Goal: Task Accomplishment & Management: Complete application form

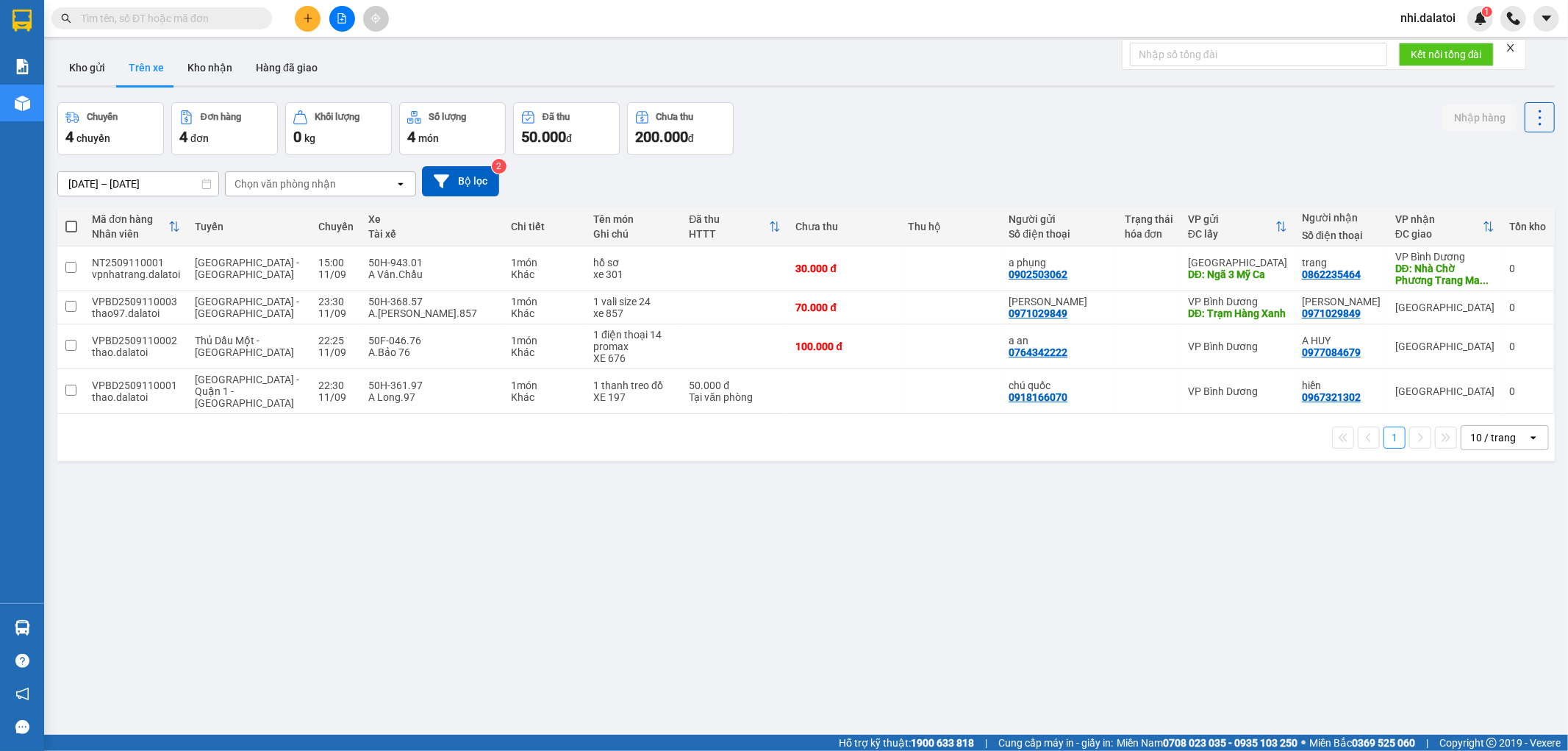
click at [1412, 18] on span "nhi.dalatoi" at bounding box center [1427, 18] width 79 height 19
click at [1421, 44] on span "Đăng xuất" at bounding box center [1442, 46] width 61 height 16
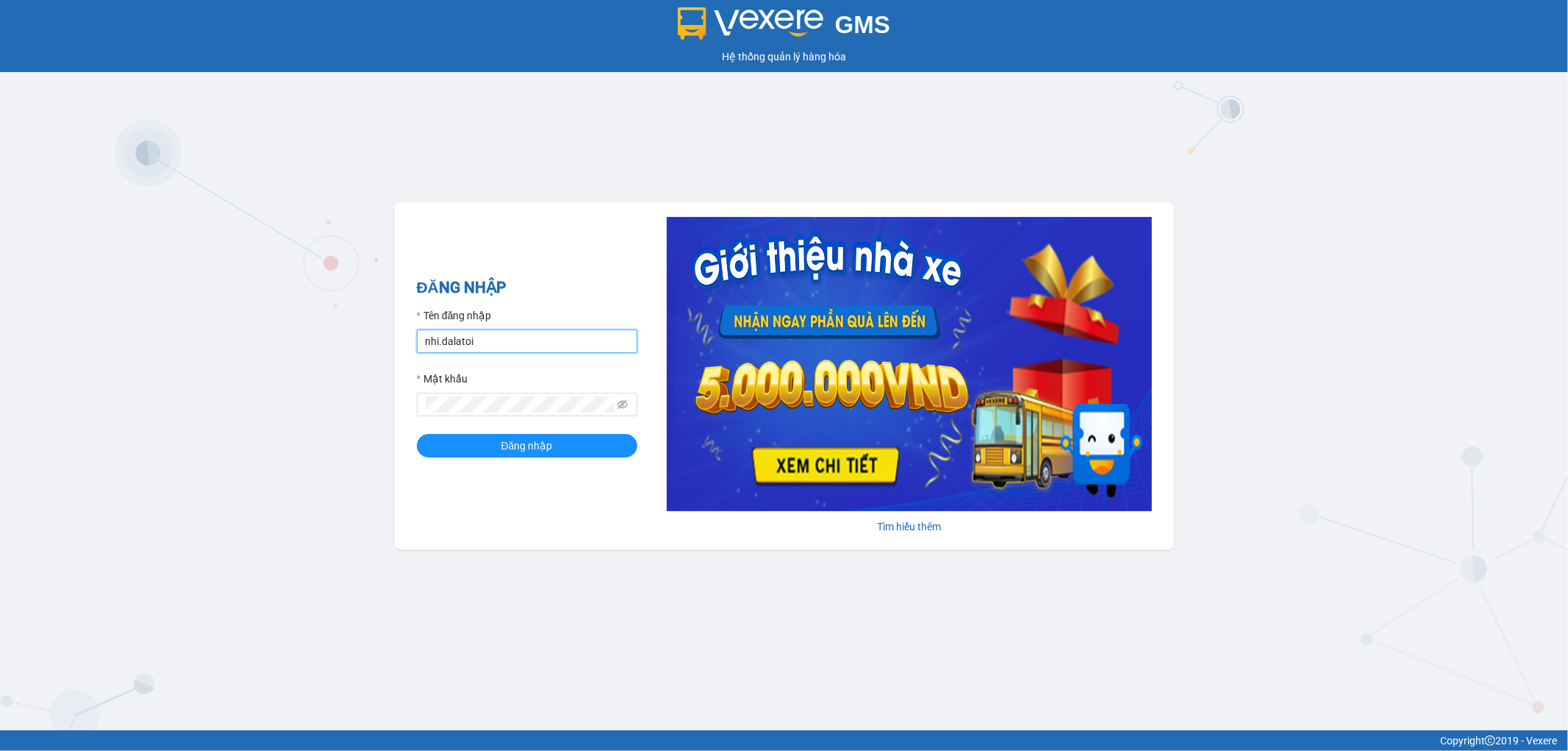
click at [519, 344] on input "nhi.dalatoi" at bounding box center [527, 341] width 221 height 23
type input "vpnhatrang.dalatoi"
click at [558, 446] on button "Đăng nhập" at bounding box center [527, 445] width 221 height 23
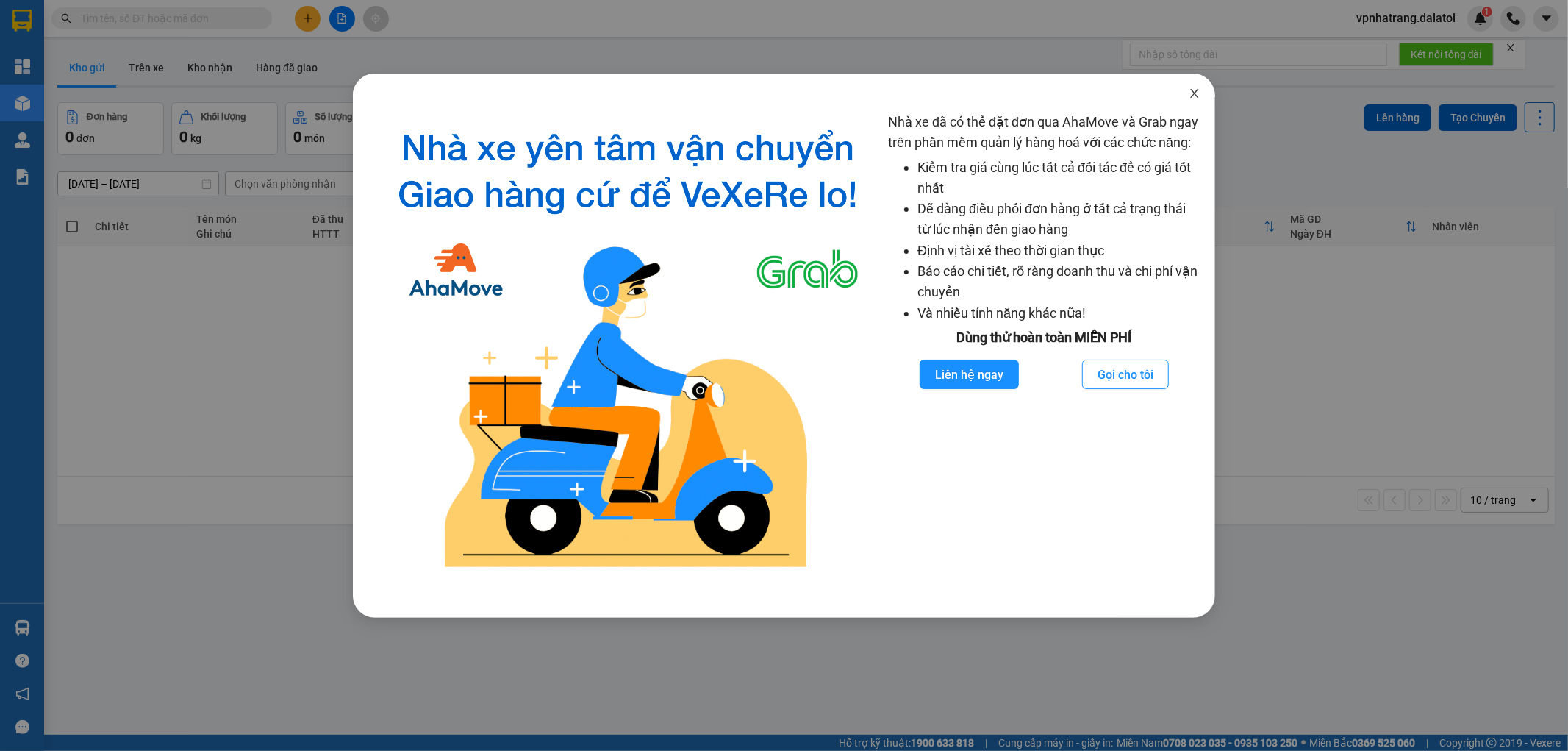
click at [1194, 94] on icon "close" at bounding box center [1194, 94] width 8 height 9
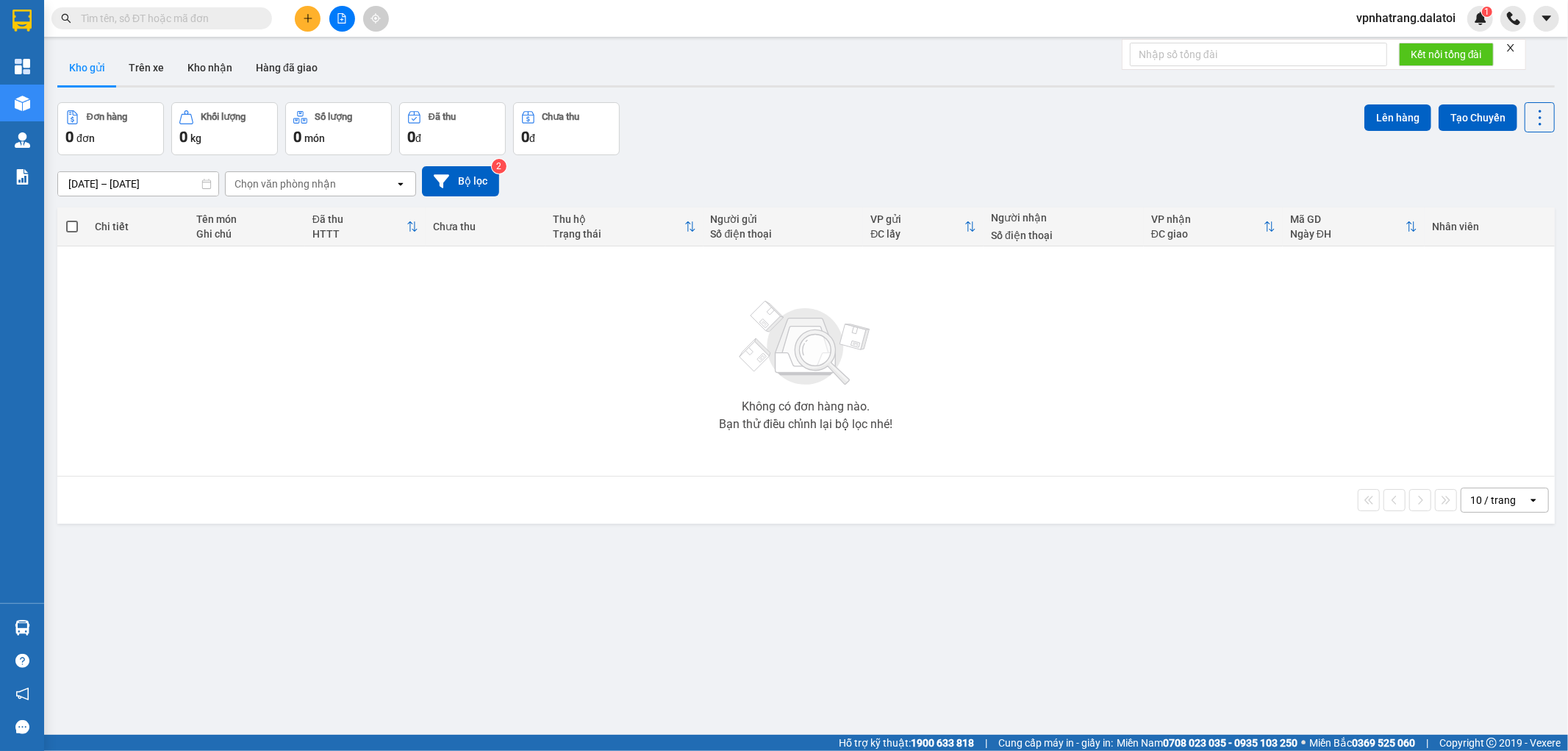
click at [296, 30] on div at bounding box center [341, 19] width 110 height 25
click at [298, 9] on button at bounding box center [308, 19] width 25 height 25
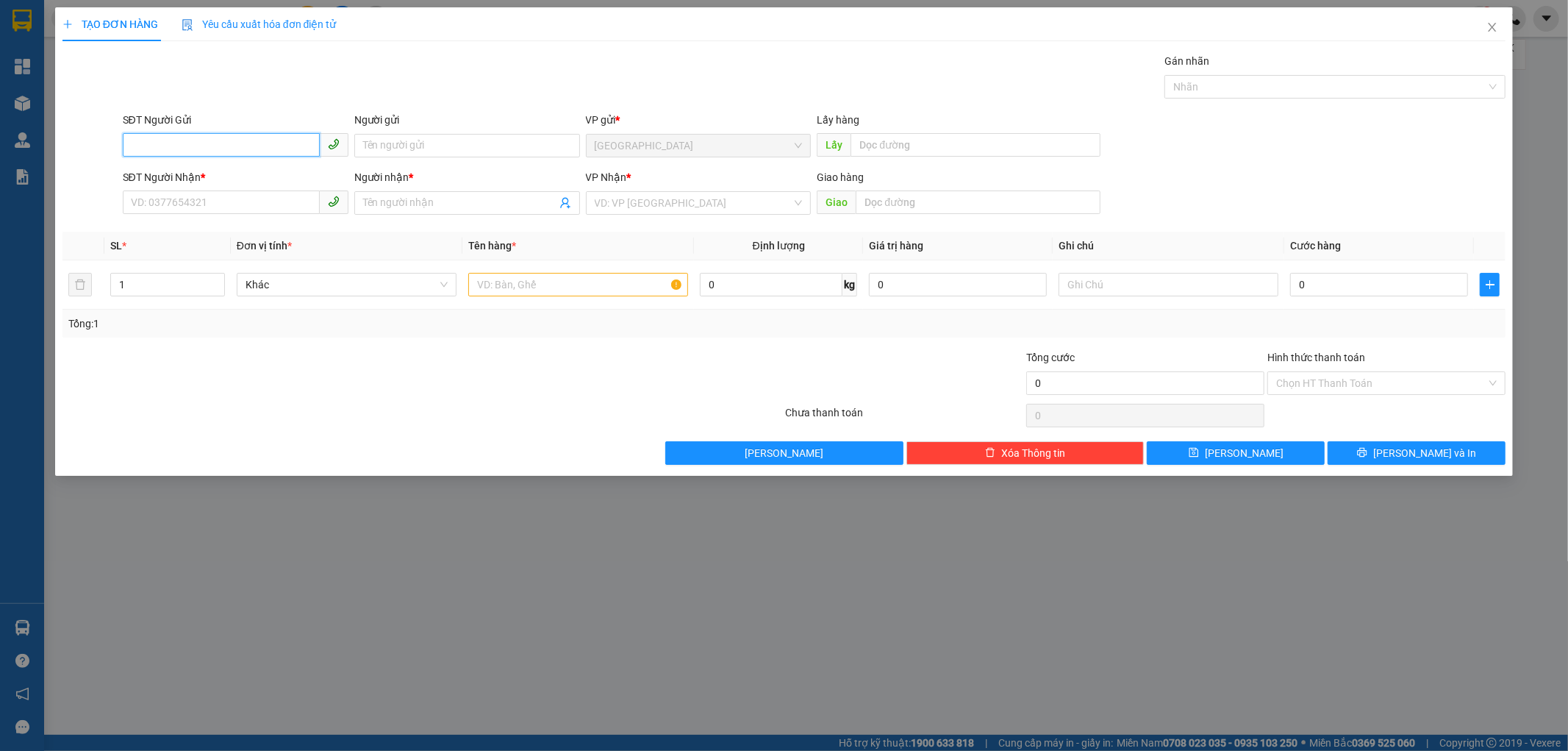
click at [183, 148] on input "SĐT Người Gửi" at bounding box center [221, 145] width 197 height 23
paste input "0359324741"
drag, startPoint x: 266, startPoint y: 153, endPoint x: 0, endPoint y: 134, distance: 266.7
click at [0, 133] on div "TẠO ĐƠN HÀNG Yêu cầu xuất hóa đơn điện tử Transit Pickup Surcharge Ids Transit …" at bounding box center [784, 375] width 1568 height 751
type input "0359324741"
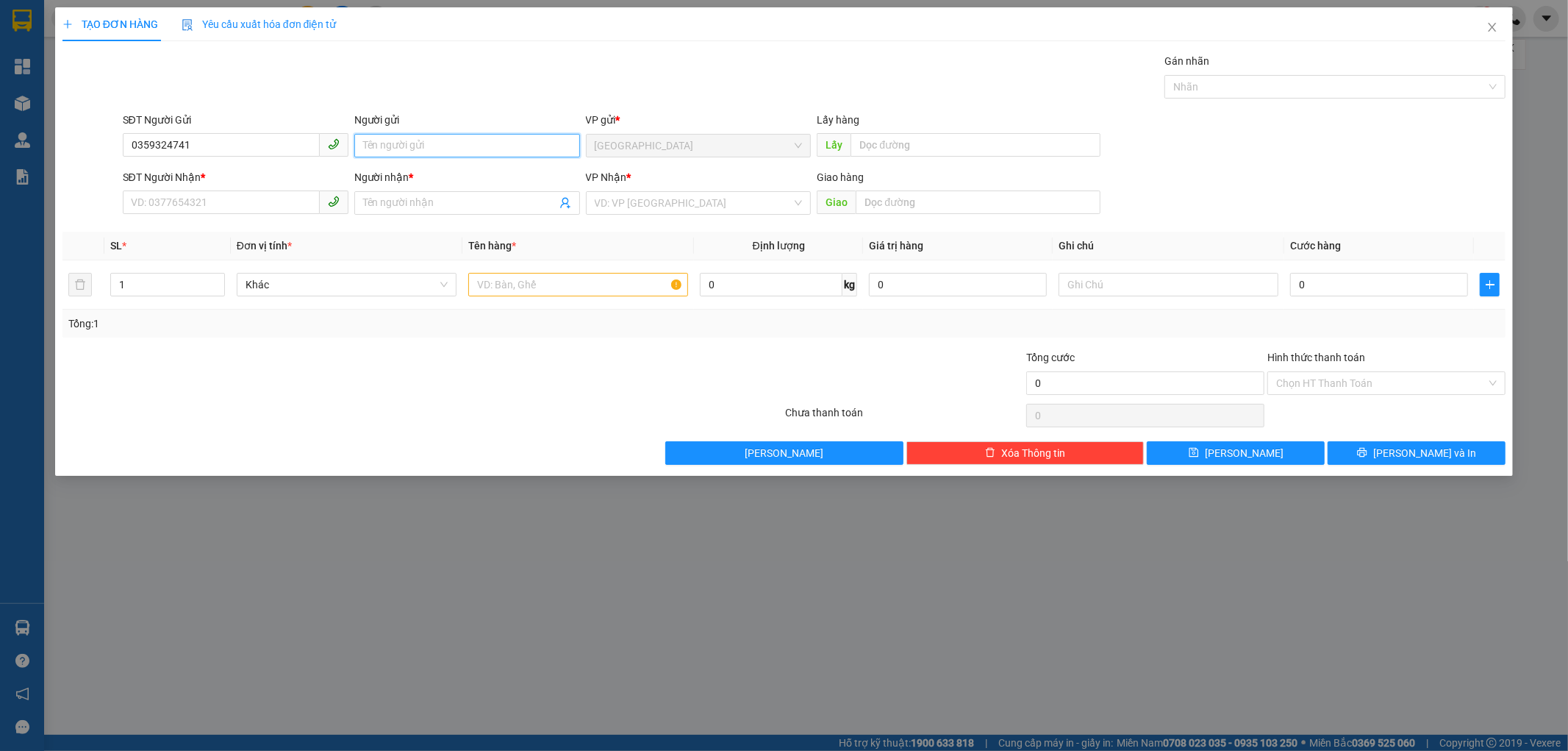
click at [453, 135] on input "Người gửi" at bounding box center [466, 145] width 225 height 23
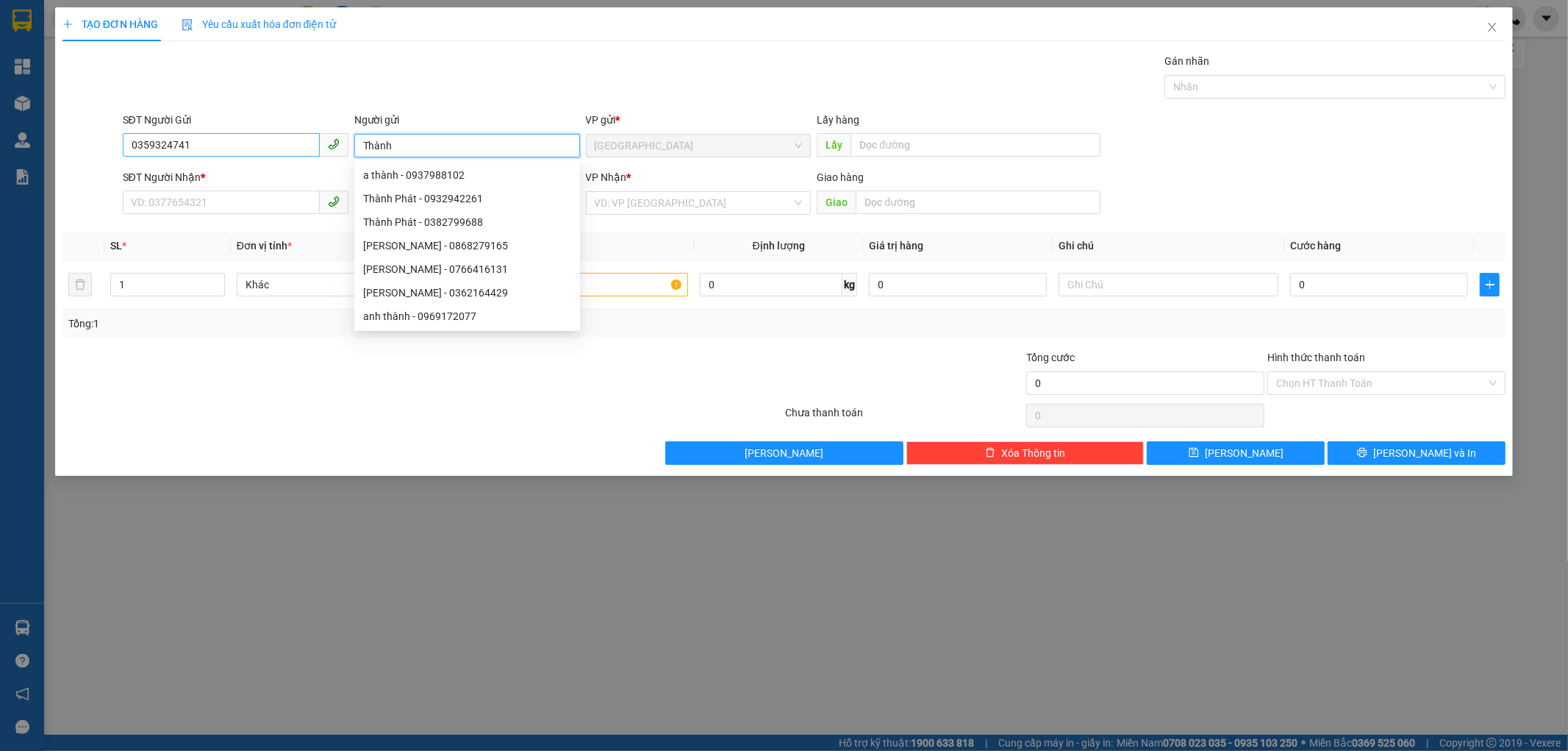
type input "Thành"
drag, startPoint x: 219, startPoint y: 139, endPoint x: 0, endPoint y: 135, distance: 219.0
click at [0, 141] on div "TẠO ĐƠN HÀNG Yêu cầu xuất hóa đơn điện tử Transit Pickup Surcharge Ids Transit …" at bounding box center [784, 375] width 1568 height 751
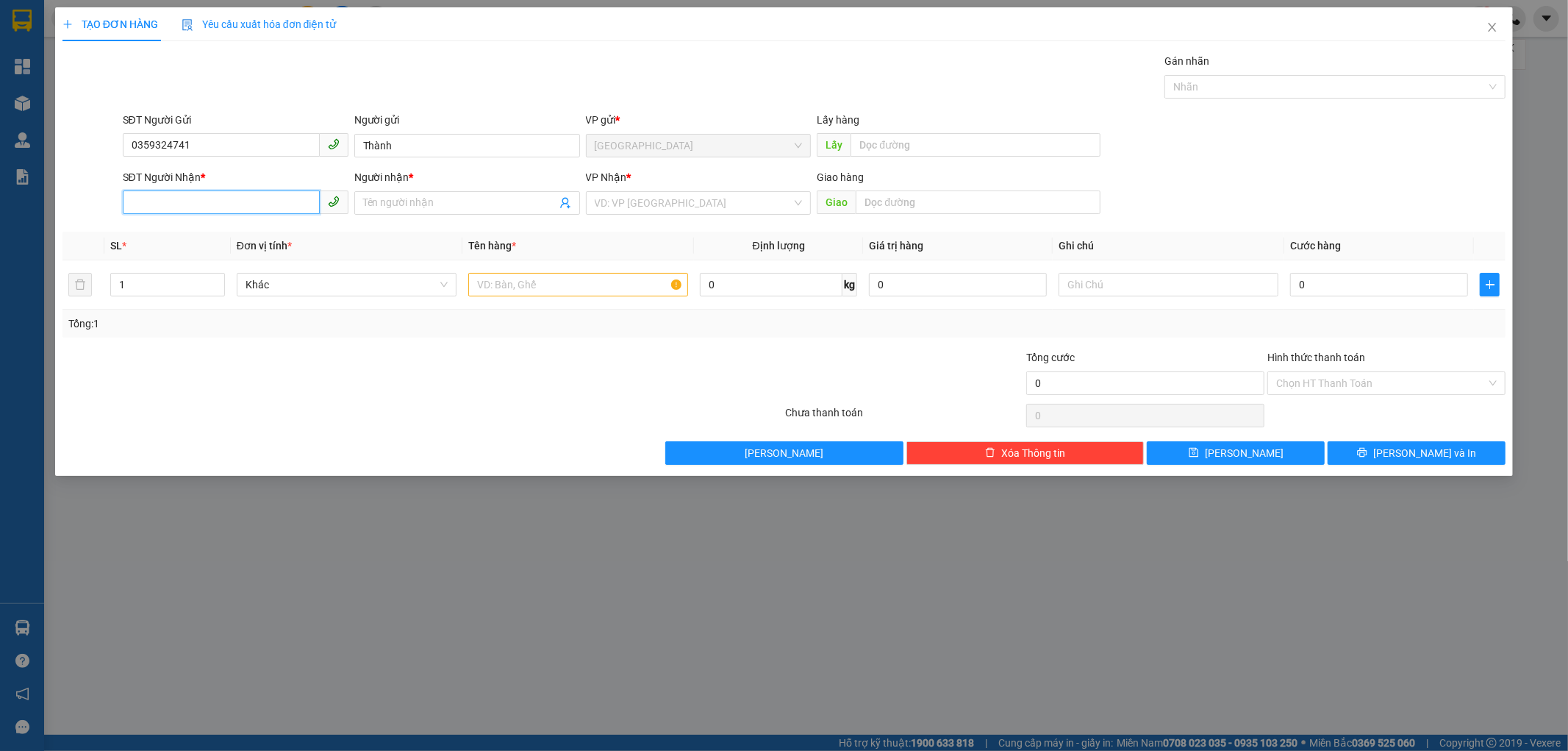
click at [209, 207] on input "SĐT Người Nhận *" at bounding box center [221, 201] width 197 height 23
paste input "0359324741"
type input "0359324741"
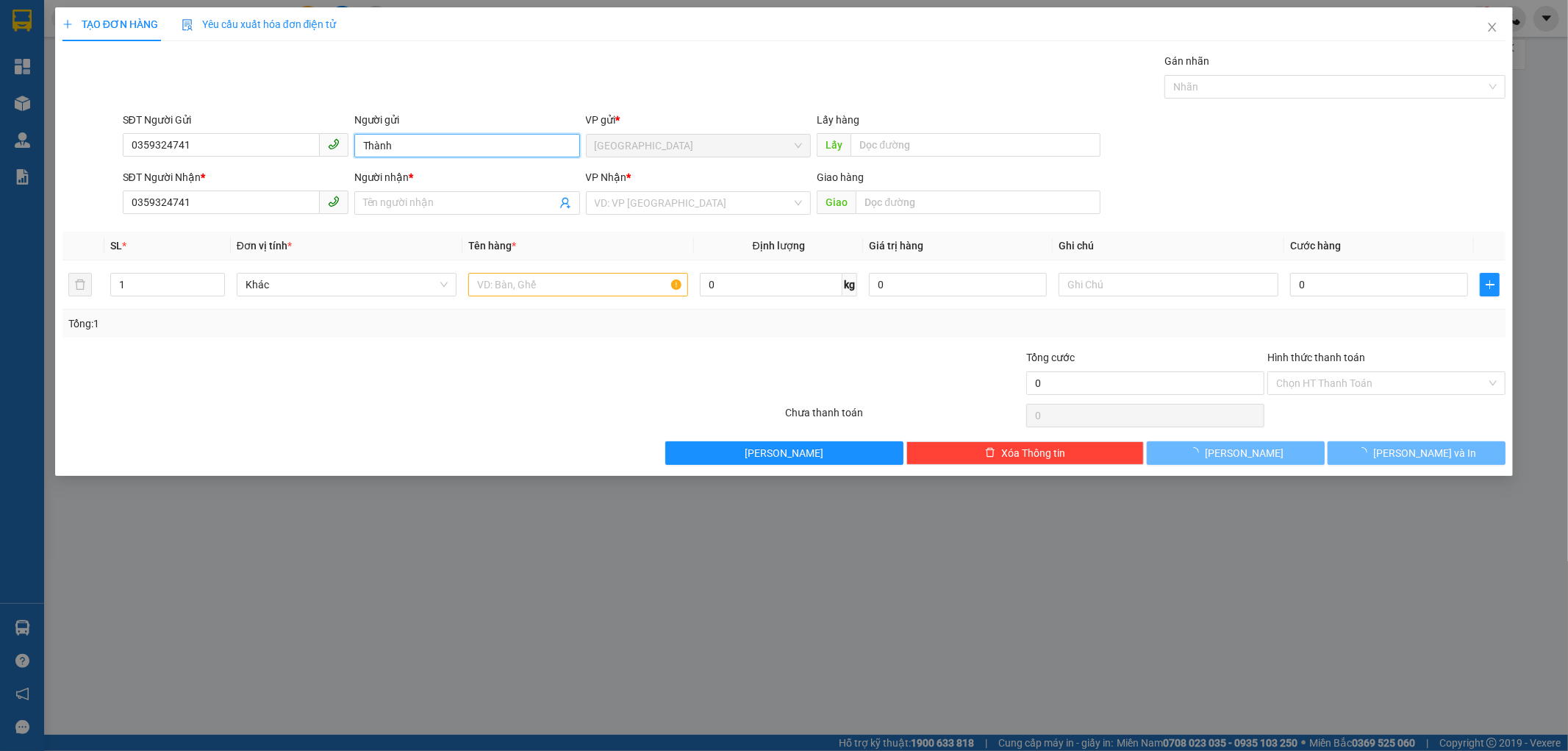
drag, startPoint x: 430, startPoint y: 136, endPoint x: 335, endPoint y: 136, distance: 95.0
click at [335, 136] on div "SĐT Người Gửi 0359324741 Người gửi Thành Thành VP gửi * Nha Trang Lấy hàng Lấy" at bounding box center [814, 137] width 1389 height 52
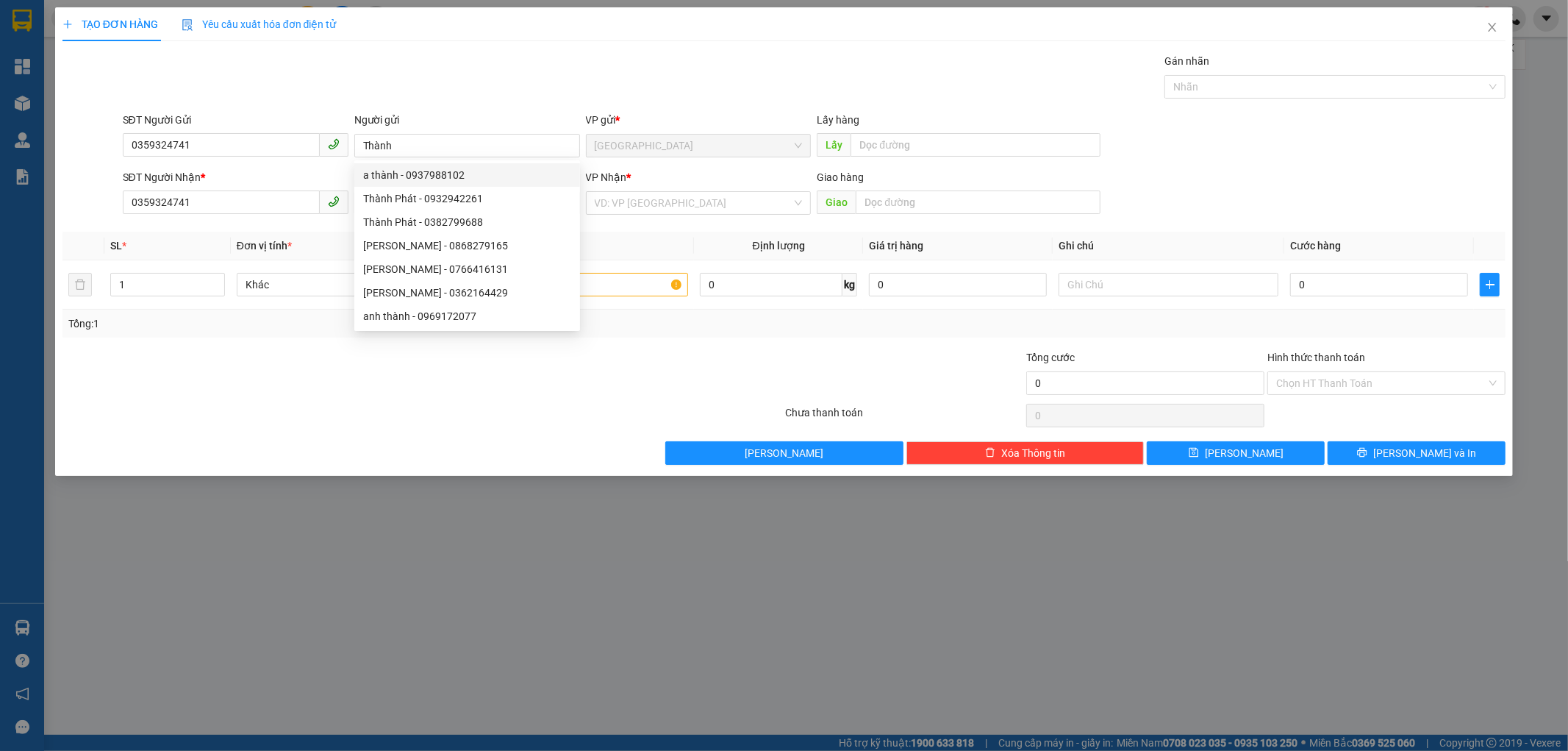
click at [520, 98] on div "Gán nhãn Nhãn" at bounding box center [814, 79] width 1389 height 52
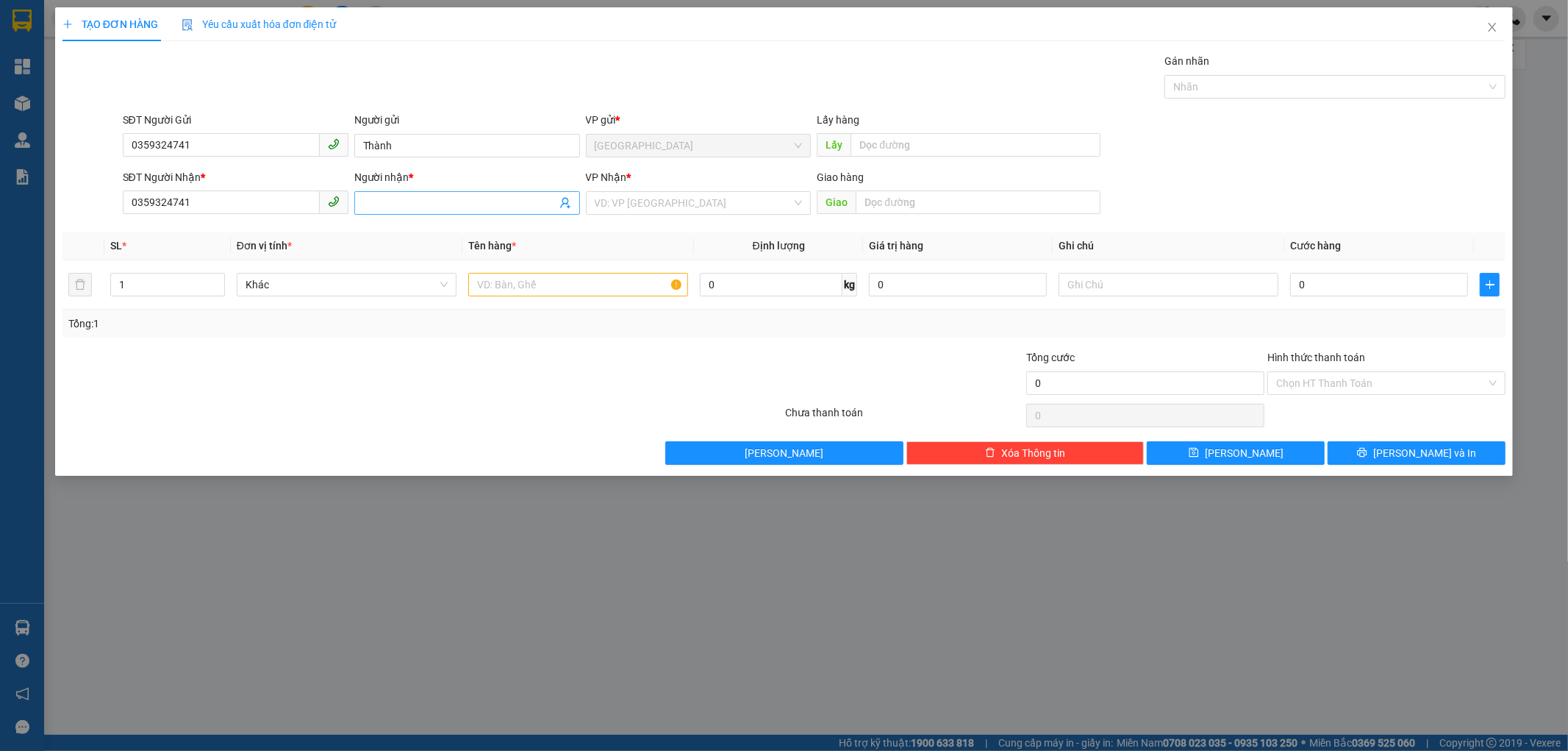
click at [498, 203] on input "Người nhận *" at bounding box center [460, 203] width 193 height 16
paste input "Thành"
type input "Thành"
click at [652, 196] on input "search" at bounding box center [693, 202] width 198 height 22
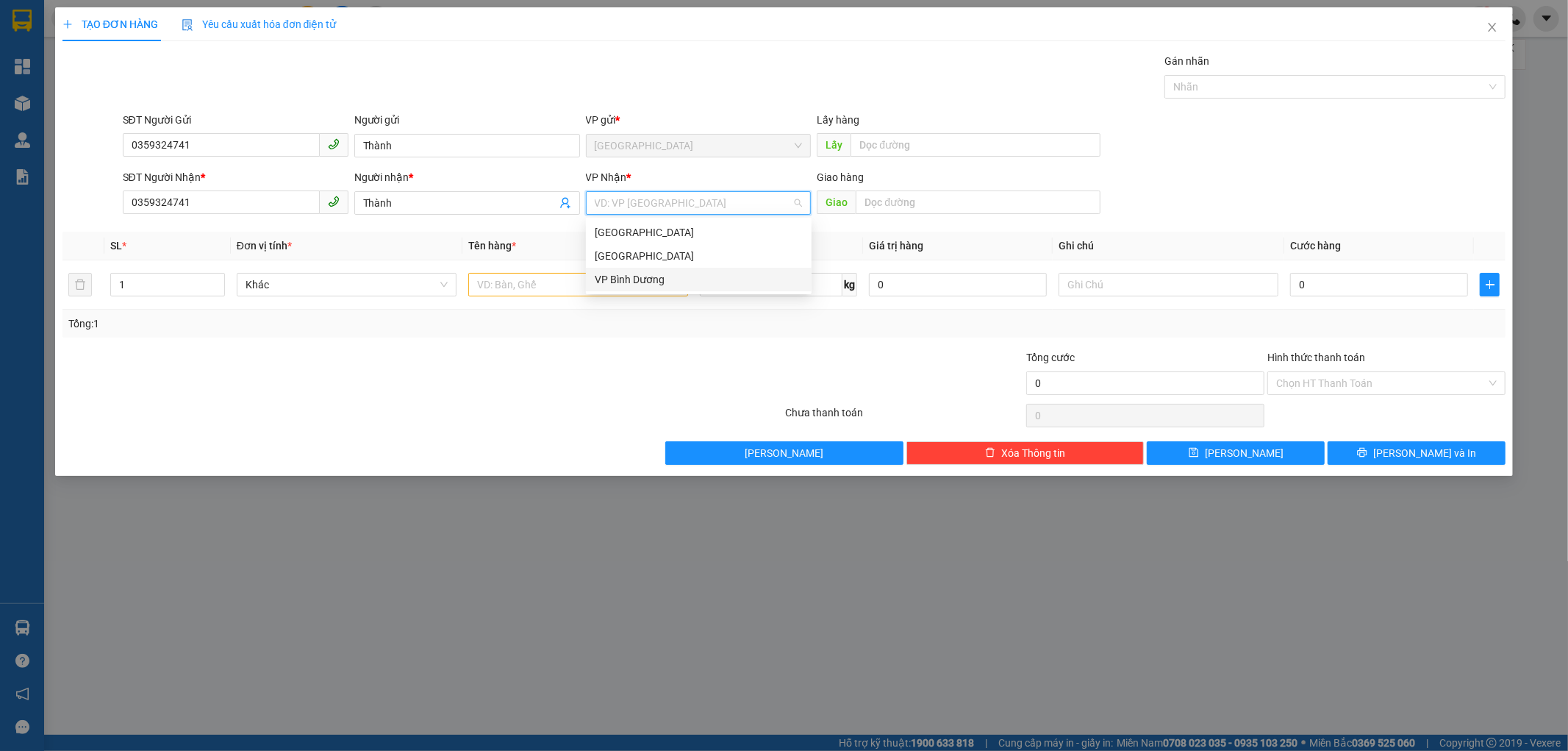
click at [641, 278] on div "VP Bình Dương" at bounding box center [698, 279] width 208 height 16
click at [585, 278] on input "text" at bounding box center [579, 284] width 220 height 23
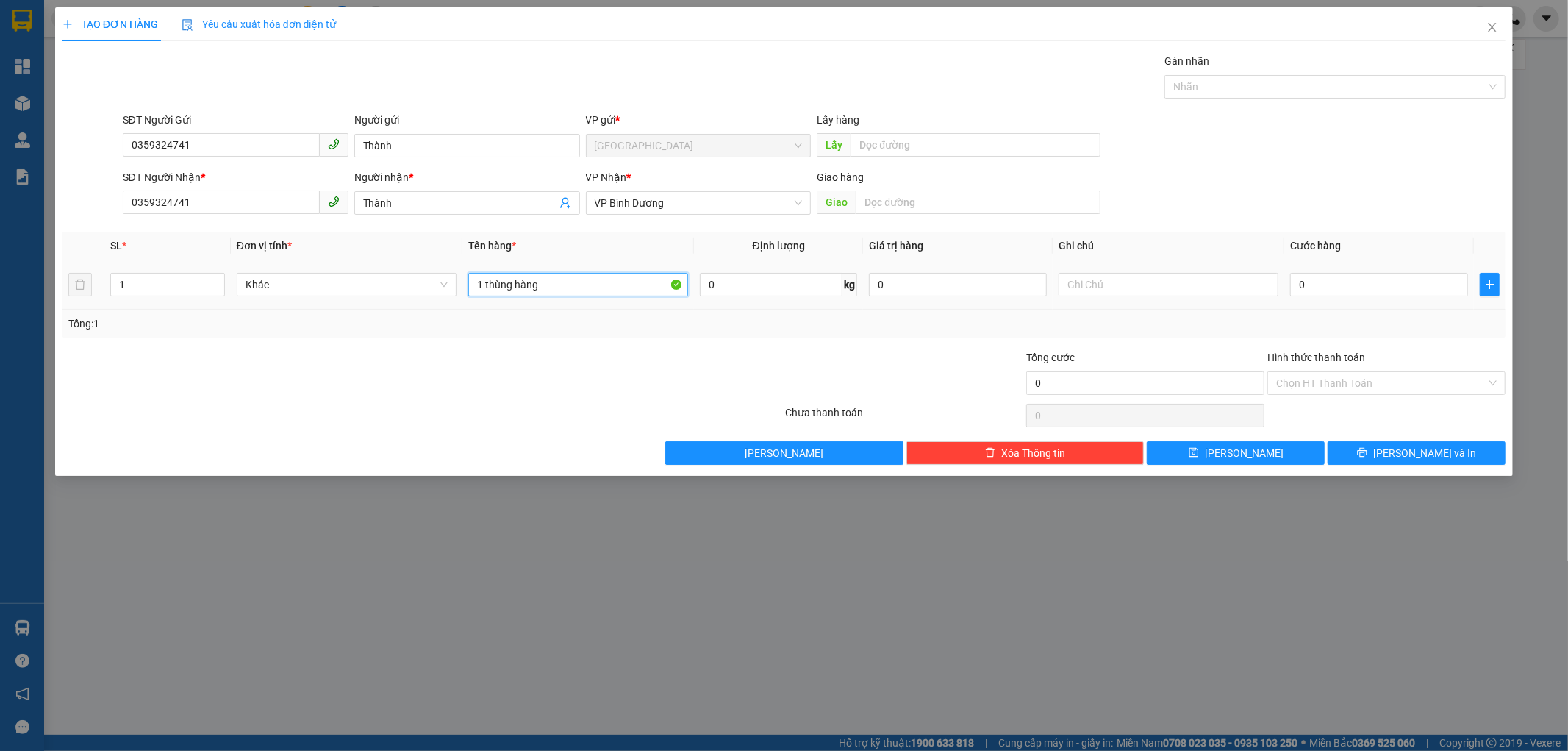
type input "1 thùng hàng"
drag, startPoint x: 1095, startPoint y: 236, endPoint x: 1096, endPoint y: 253, distance: 17.0
click at [1095, 243] on th "Ghi chú" at bounding box center [1168, 246] width 231 height 28
click at [1084, 292] on input "text" at bounding box center [1168, 284] width 220 height 23
type input "xe 978"
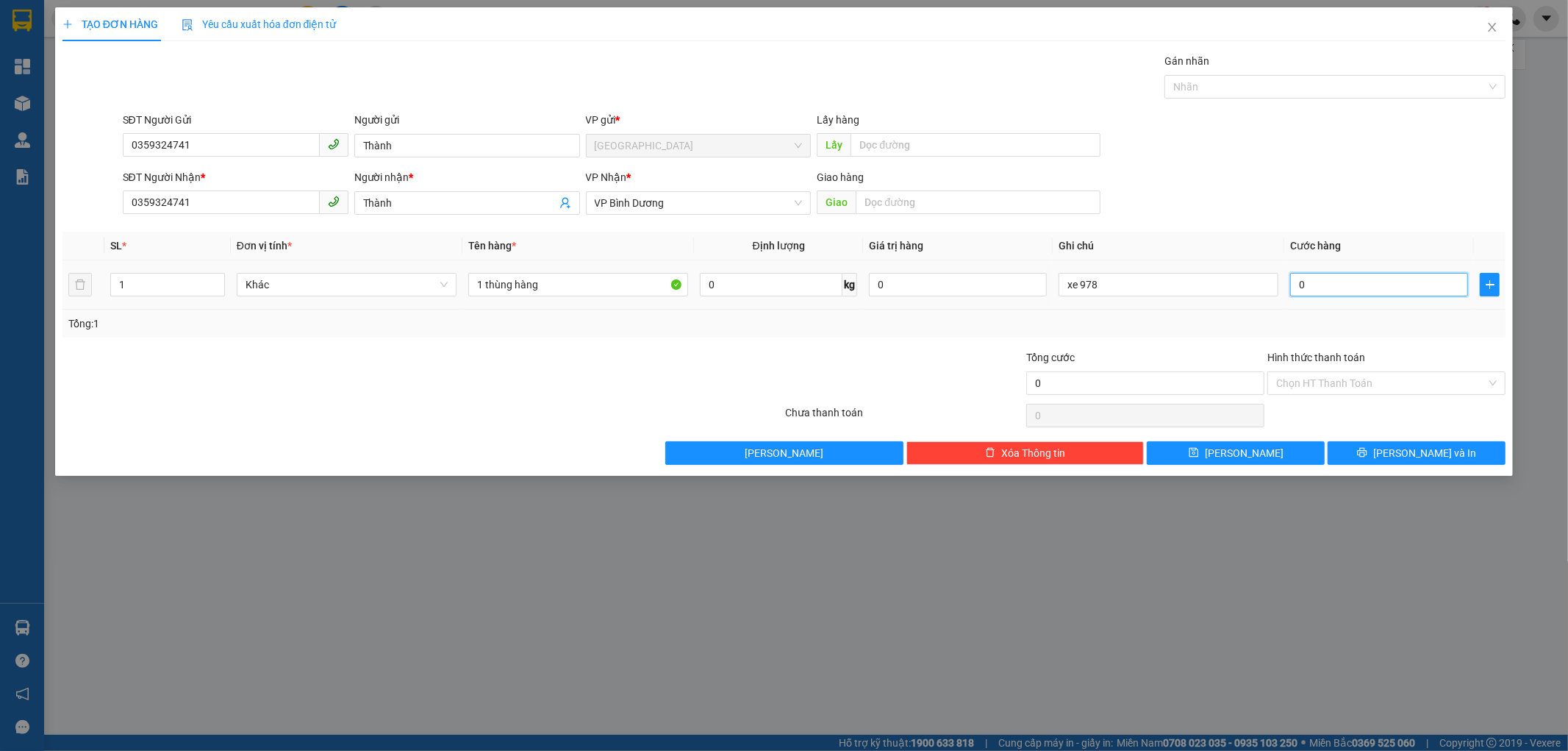
click at [1356, 287] on input "0" at bounding box center [1379, 284] width 178 height 23
type input "5"
type input "50"
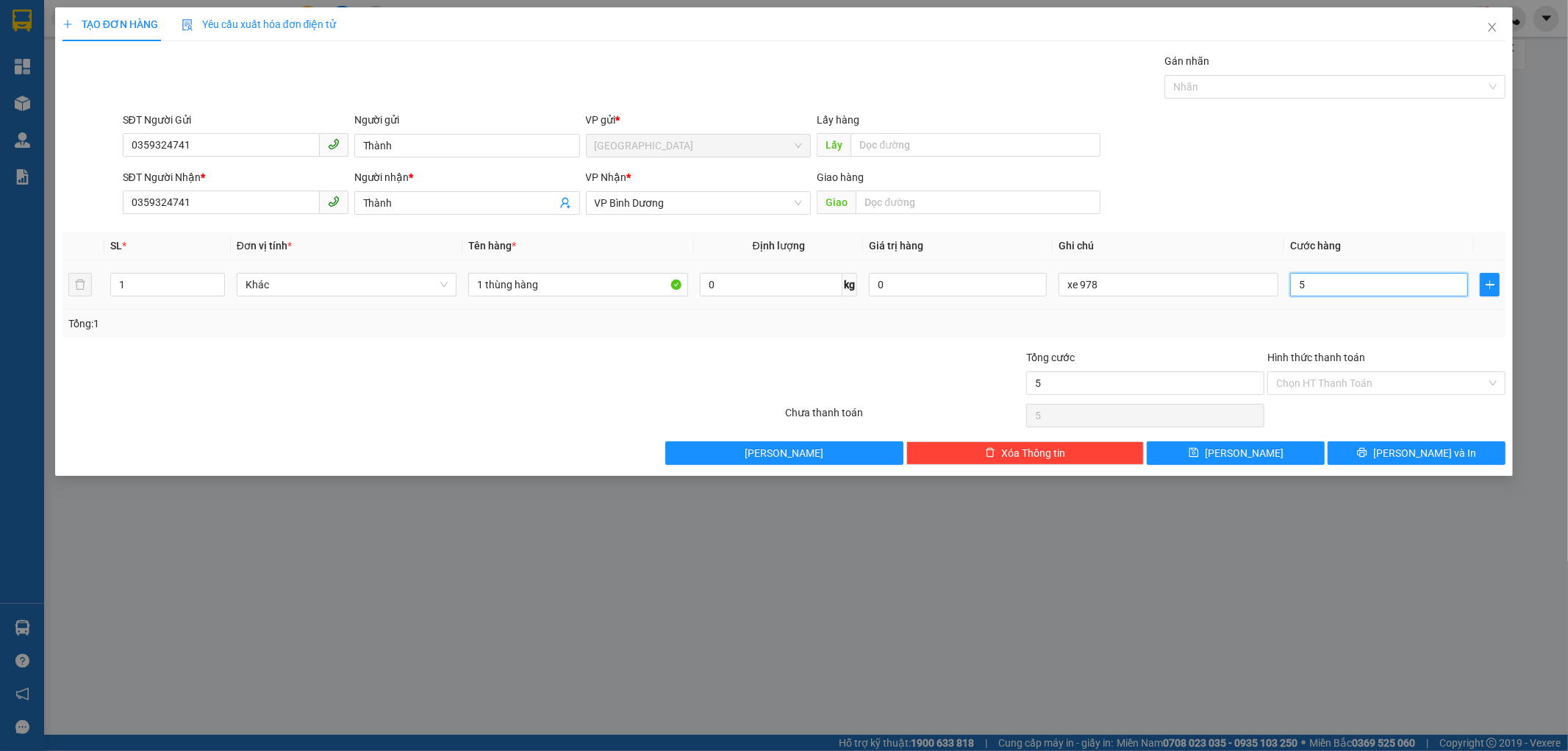
type input "50"
type input "500"
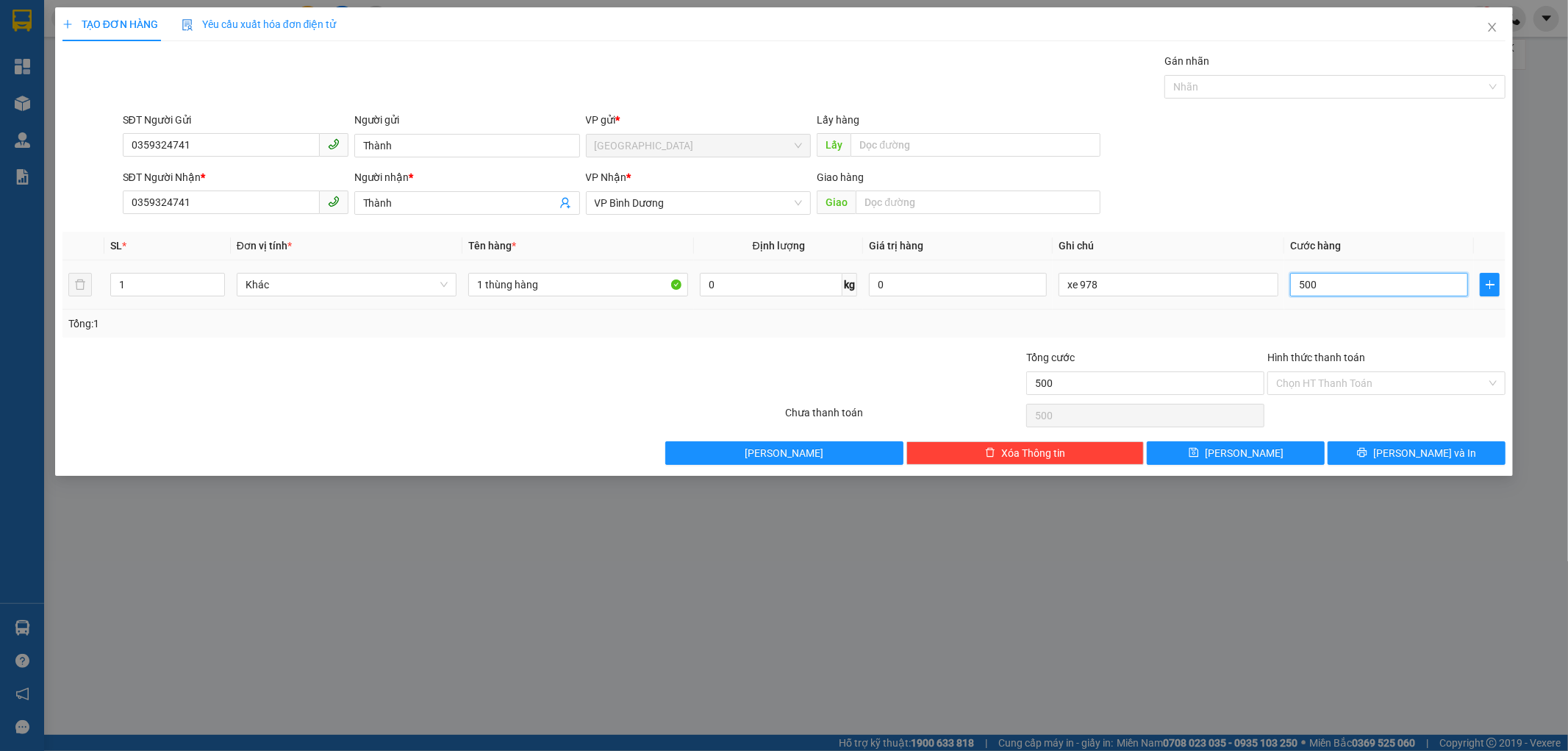
type input "5.000"
type input "50.000"
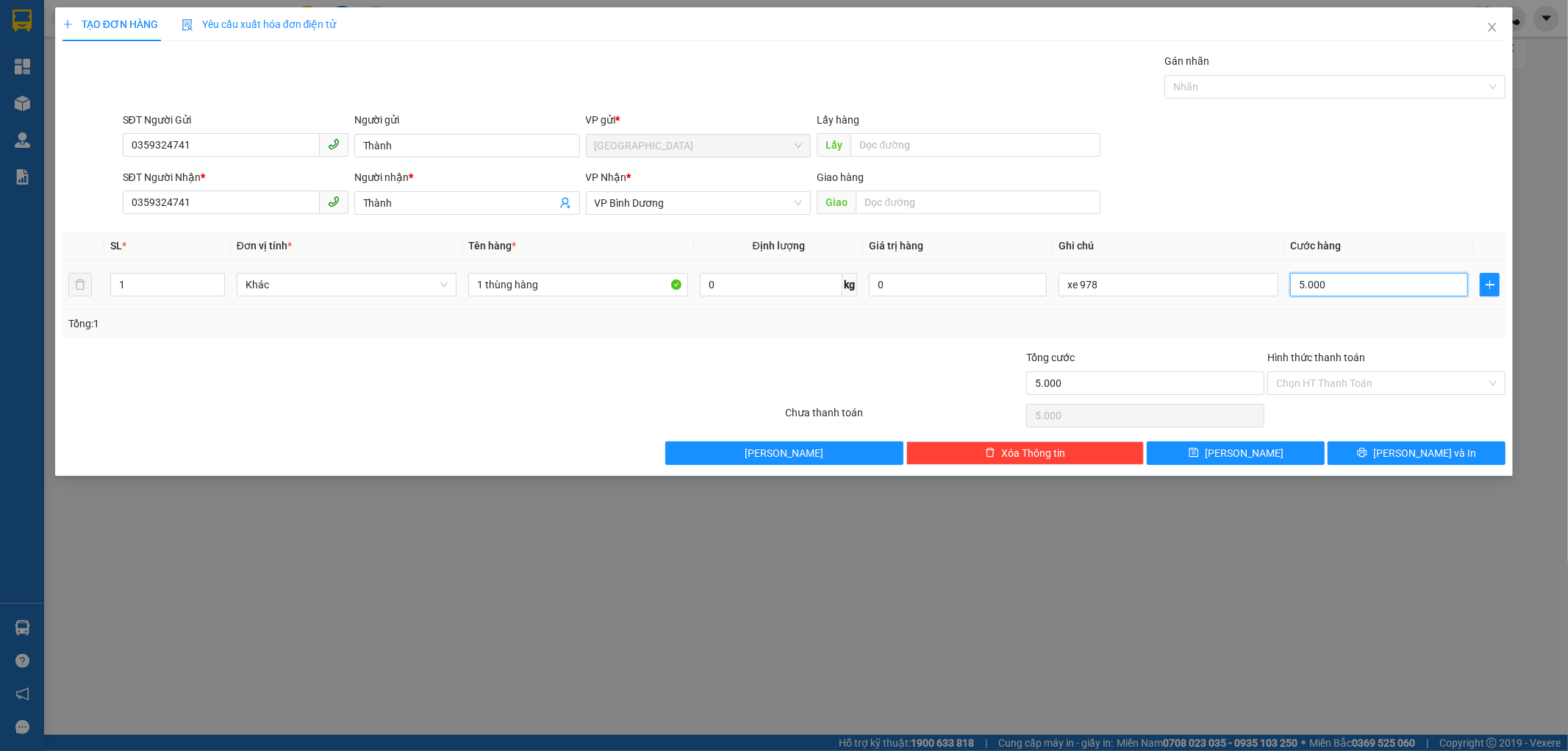
type input "50.000"
click at [1282, 447] on button "Lưu" at bounding box center [1236, 452] width 178 height 23
type input "0"
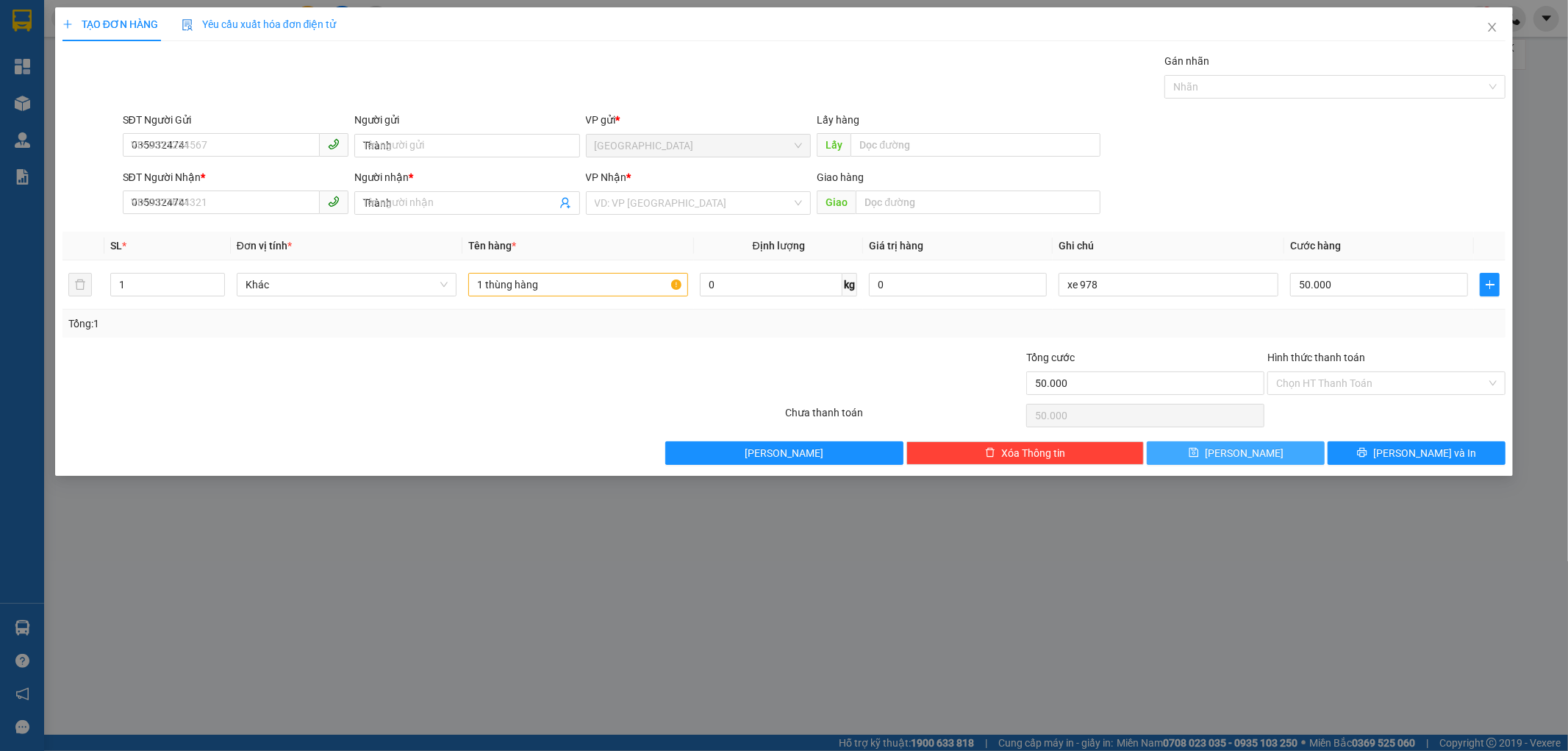
type input "0"
click at [1494, 25] on icon "close" at bounding box center [1492, 27] width 8 height 9
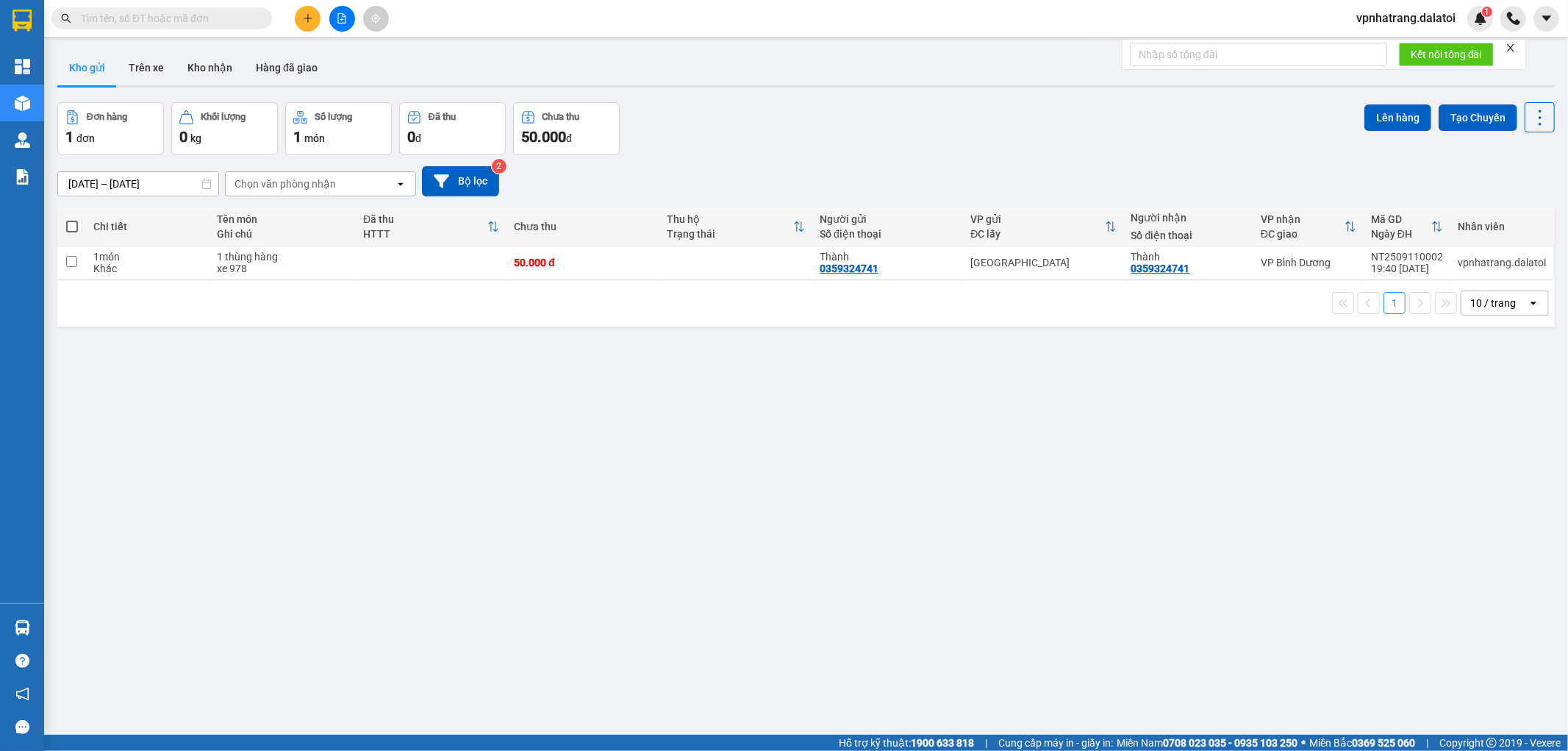
click at [849, 539] on div "ver 1.8.143 Kho gửi Trên xe Kho nhận Hàng đã giao Đơn hàng 1 đơn Khối lượng 0 k…" at bounding box center [806, 419] width 1509 height 751
click at [181, 266] on div "Khác" at bounding box center [147, 269] width 109 height 12
checkbox input "true"
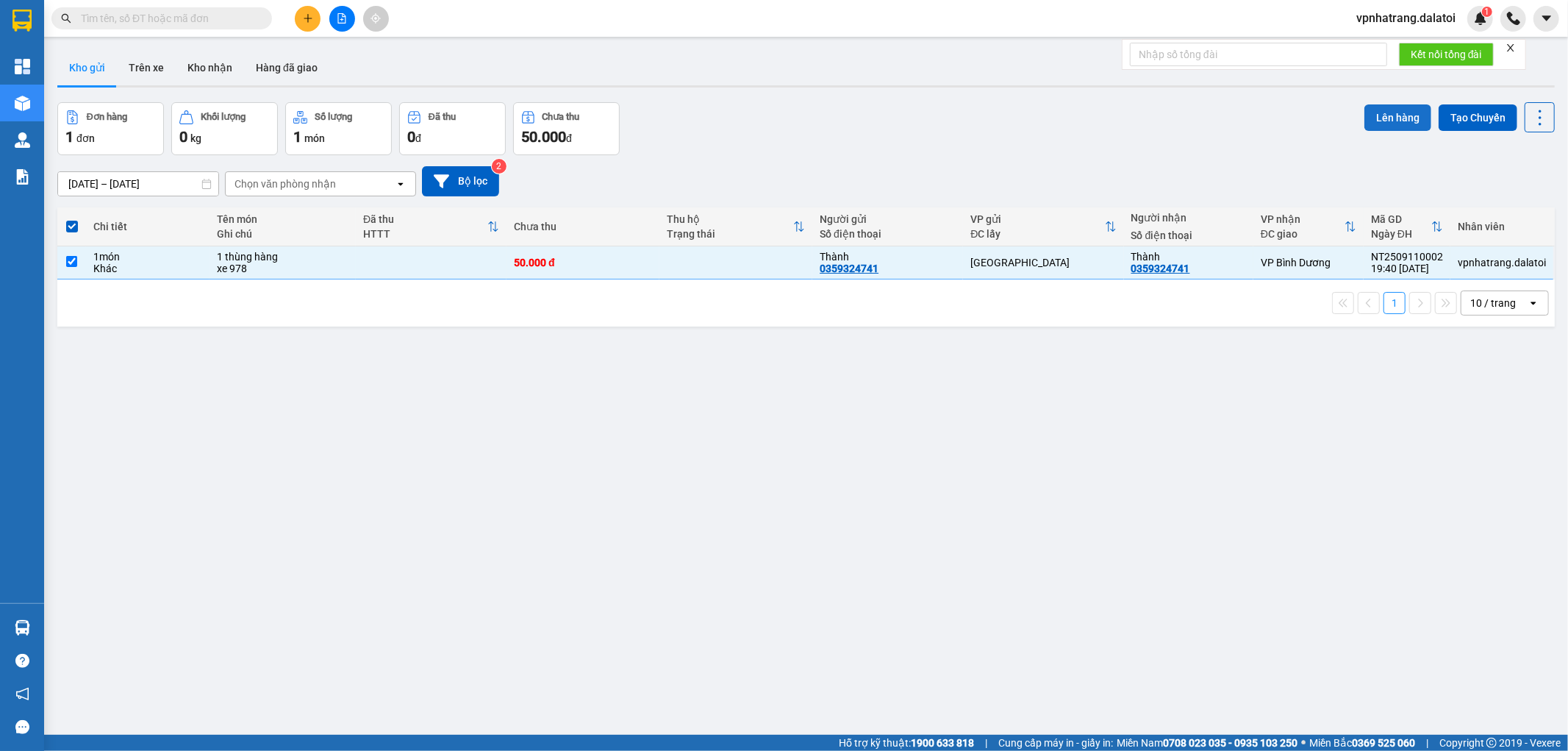
click at [1365, 106] on button "Lên hàng" at bounding box center [1397, 117] width 67 height 26
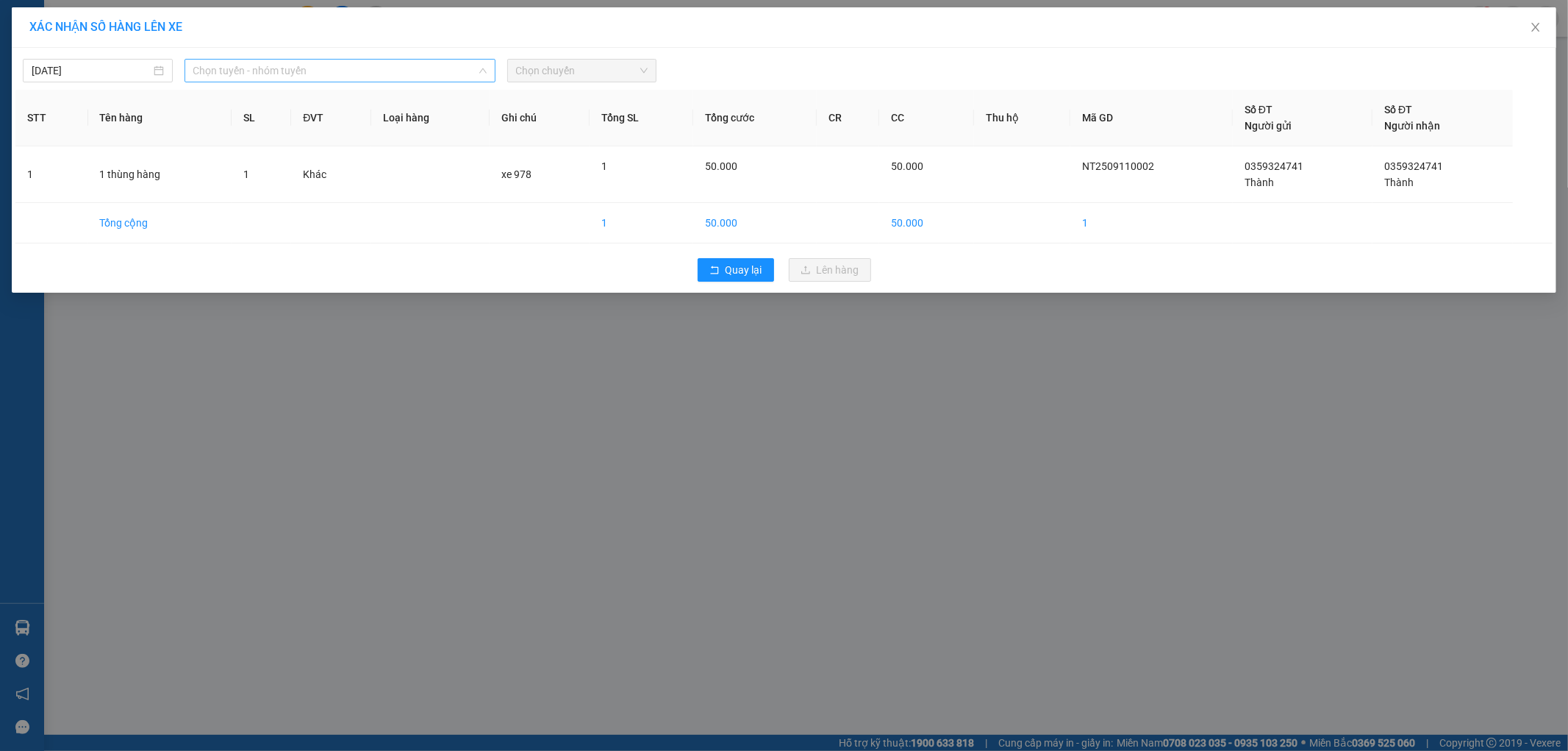
click at [270, 63] on span "Chọn tuyến - nhóm tuyến" at bounding box center [340, 70] width 293 height 22
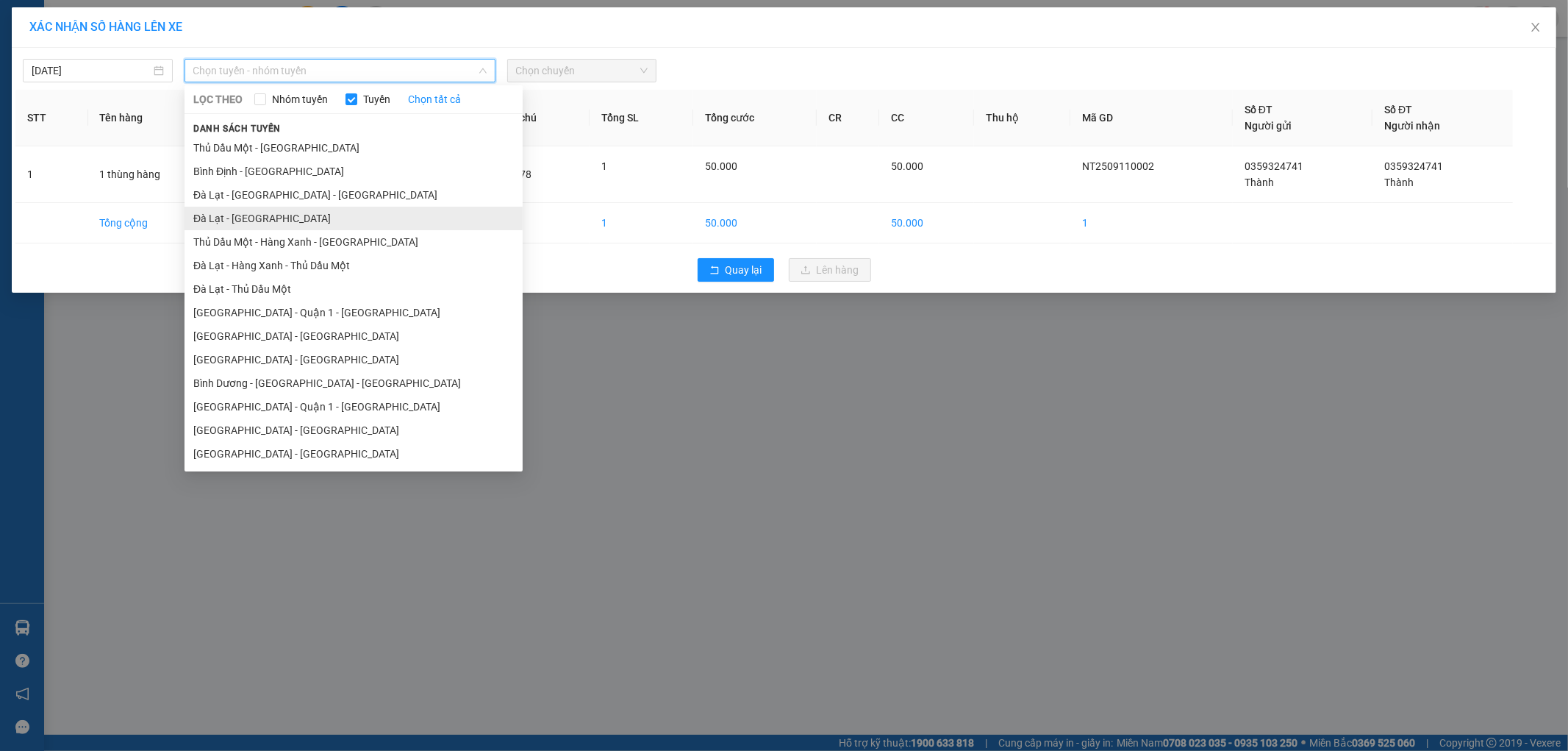
click at [313, 211] on li "Đà Lạt - Sài Gòn" at bounding box center [353, 218] width 338 height 23
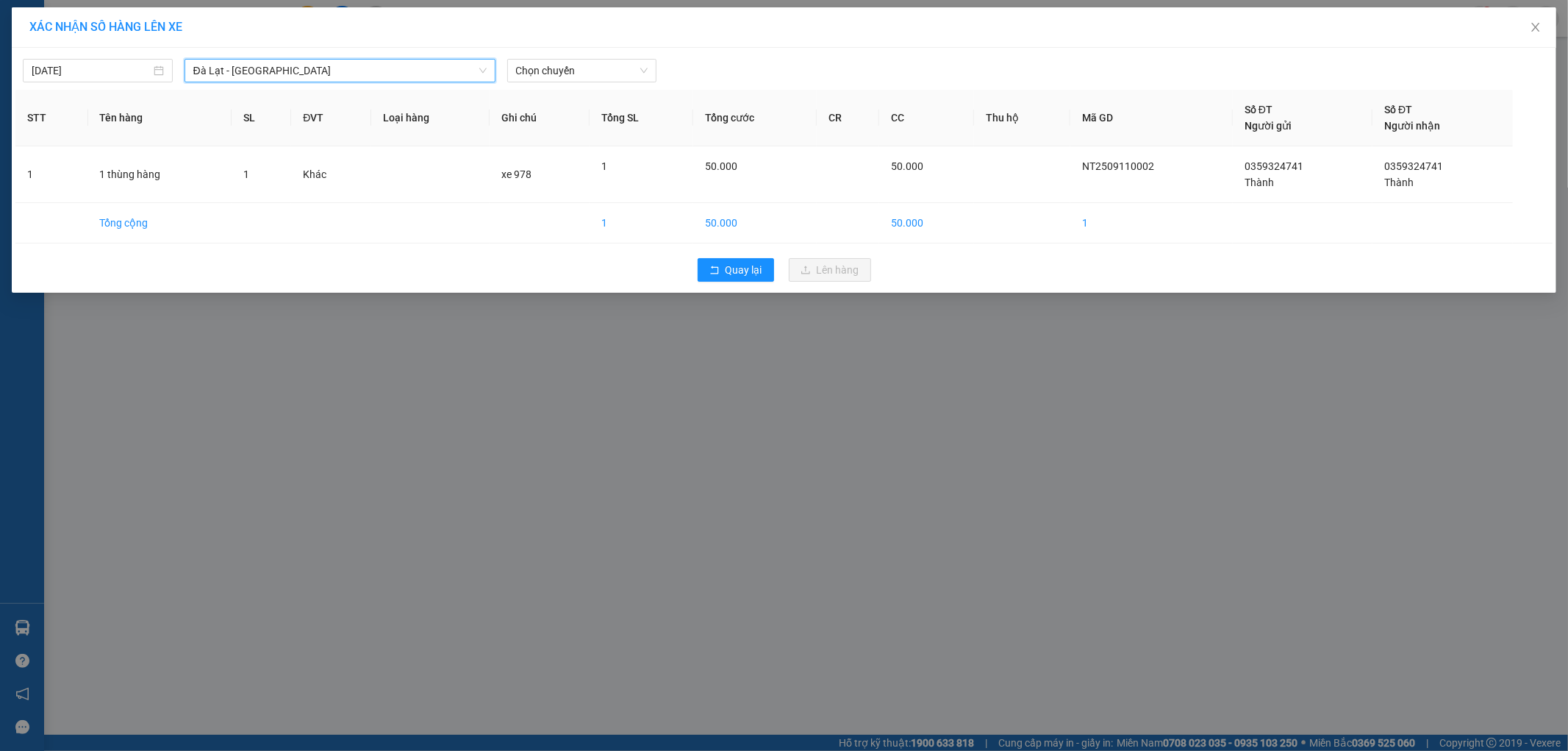
click at [340, 71] on span "Đà Lạt - Sài Gòn" at bounding box center [340, 70] width 293 height 22
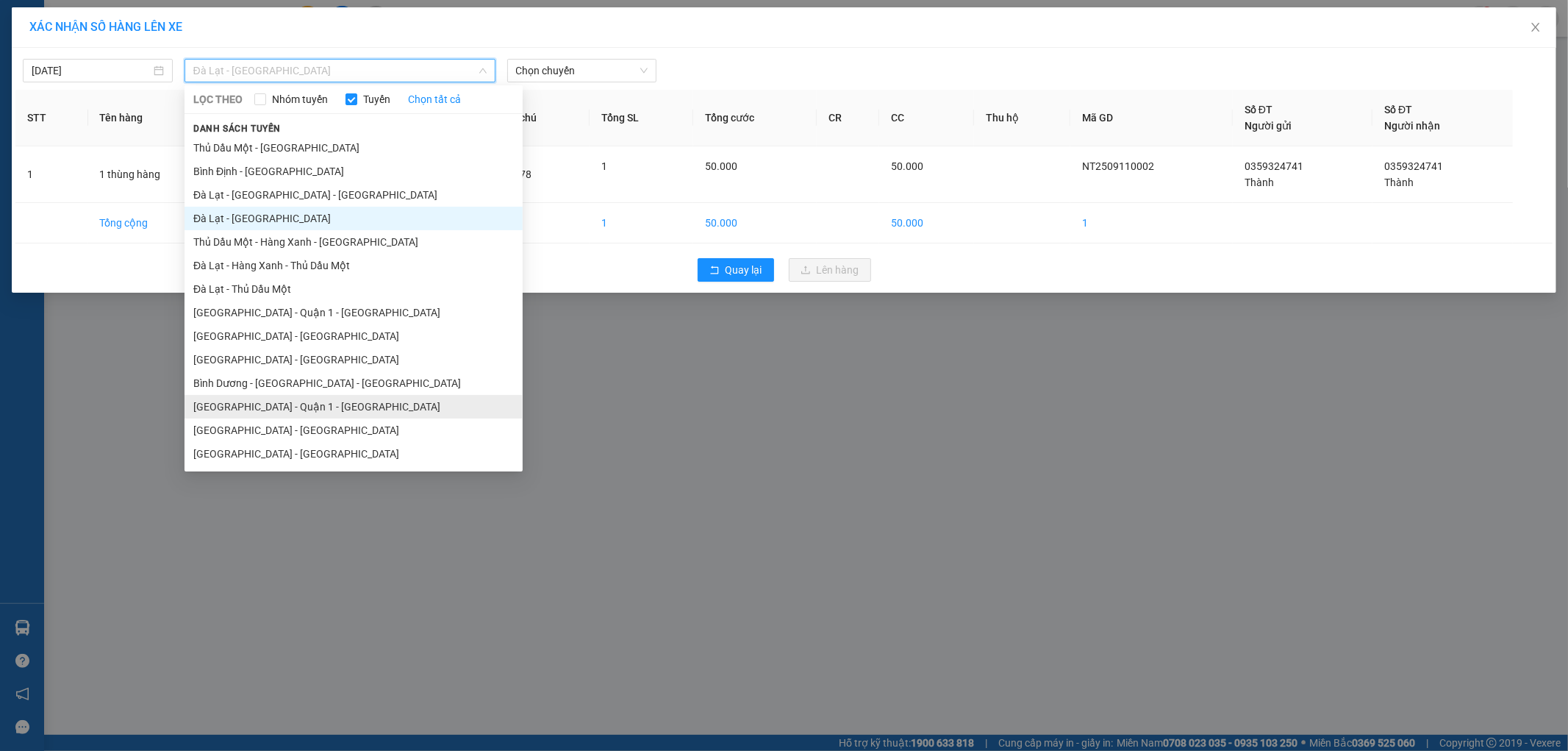
click at [319, 413] on li "Nha Trang - Quận 1 - Bình Dương" at bounding box center [353, 406] width 338 height 23
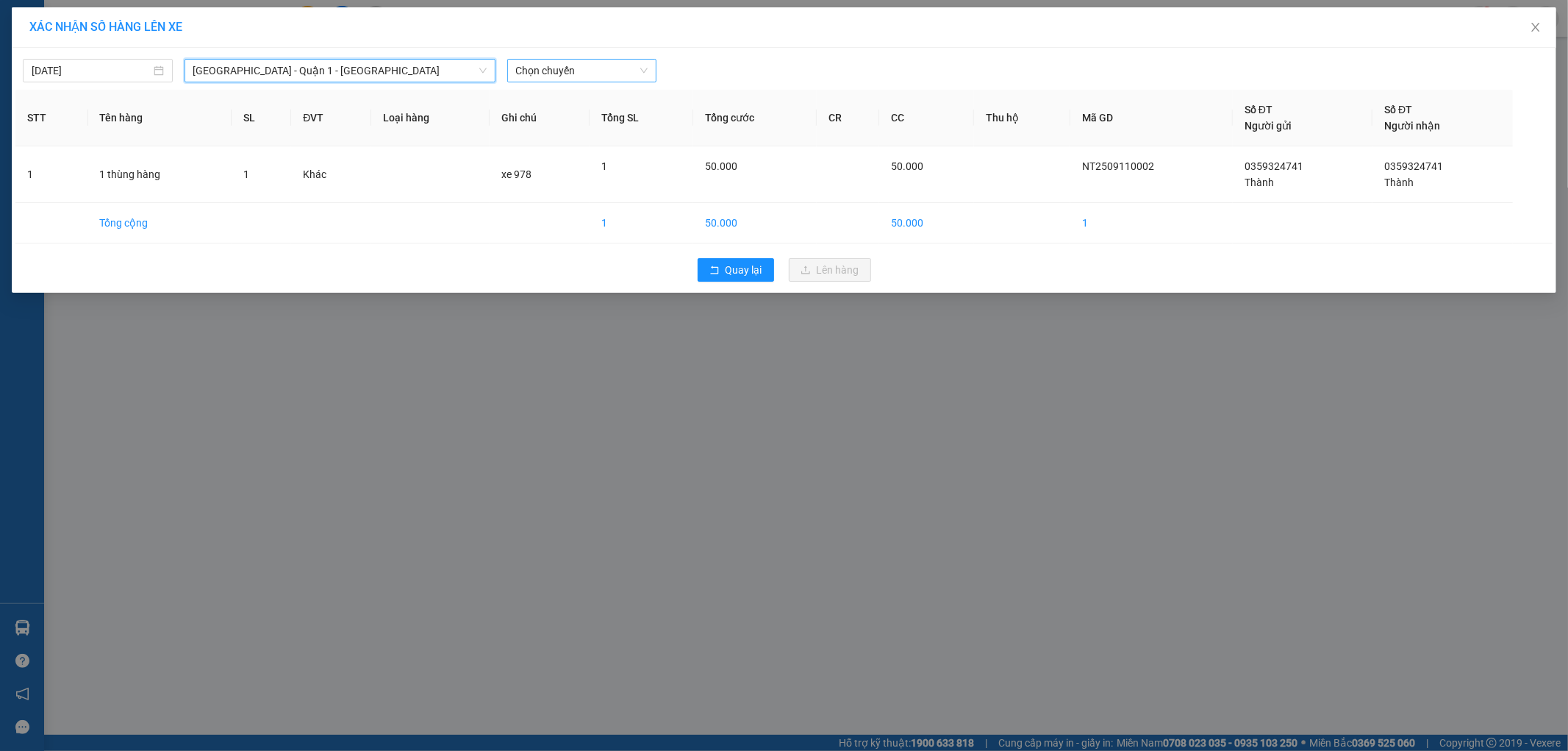
click at [582, 64] on span "Chọn chuyến" at bounding box center [582, 70] width 132 height 22
click at [369, 63] on span "Nha Trang - Quận 1 - Bình Dương" at bounding box center [340, 70] width 293 height 22
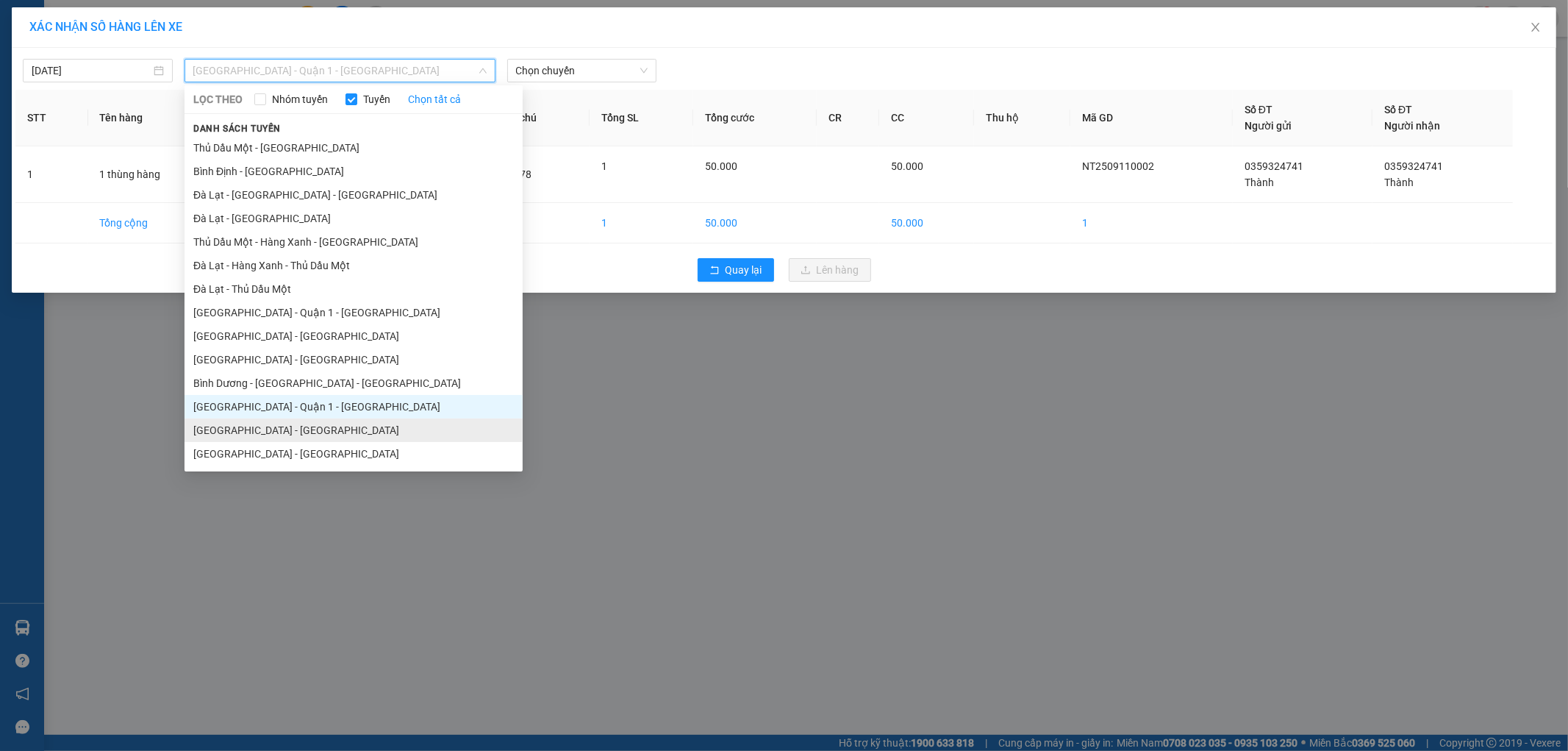
click at [276, 431] on li "[GEOGRAPHIC_DATA] - [GEOGRAPHIC_DATA]" at bounding box center [353, 430] width 338 height 23
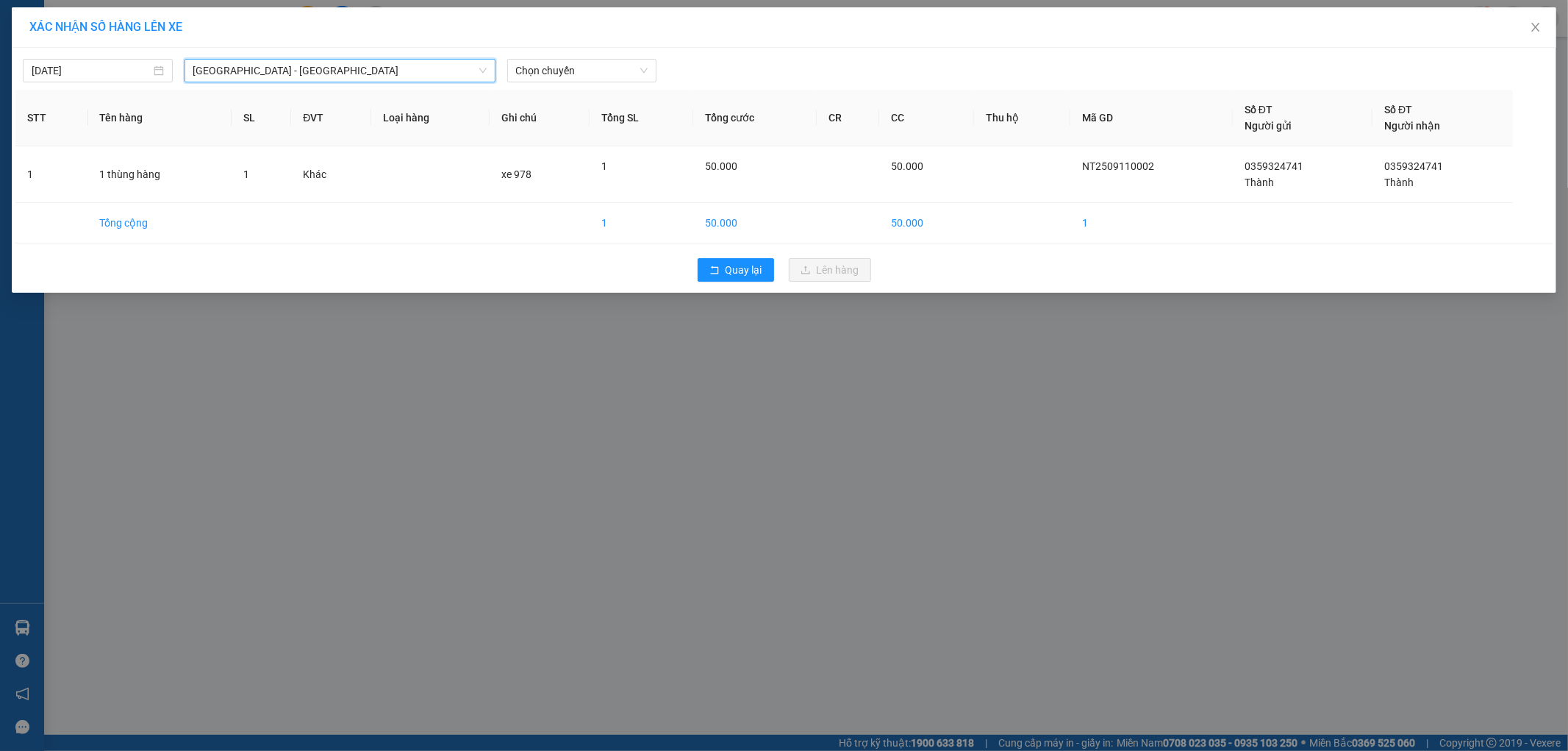
click at [545, 57] on div "11/09/2025 Nha Trang - Sài Gòn Nha Trang - Sài Gòn LỌC THEO Nhóm tuyến Tuyến Ch…" at bounding box center [784, 67] width 1537 height 31
click at [546, 63] on span "Chọn chuyến" at bounding box center [582, 70] width 132 height 22
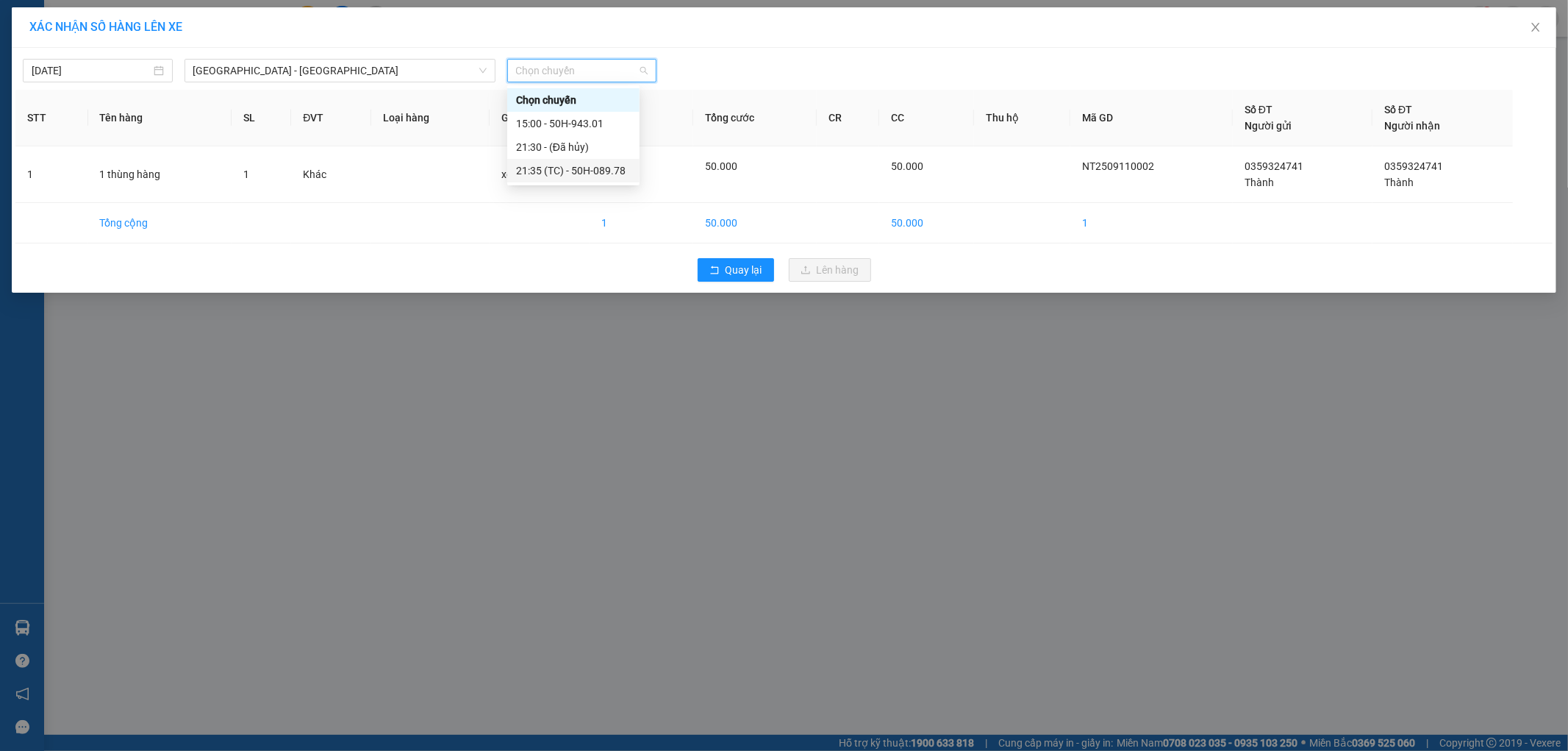
click at [605, 172] on div "21:35 (TC) - 50H-089.78" at bounding box center [573, 171] width 115 height 16
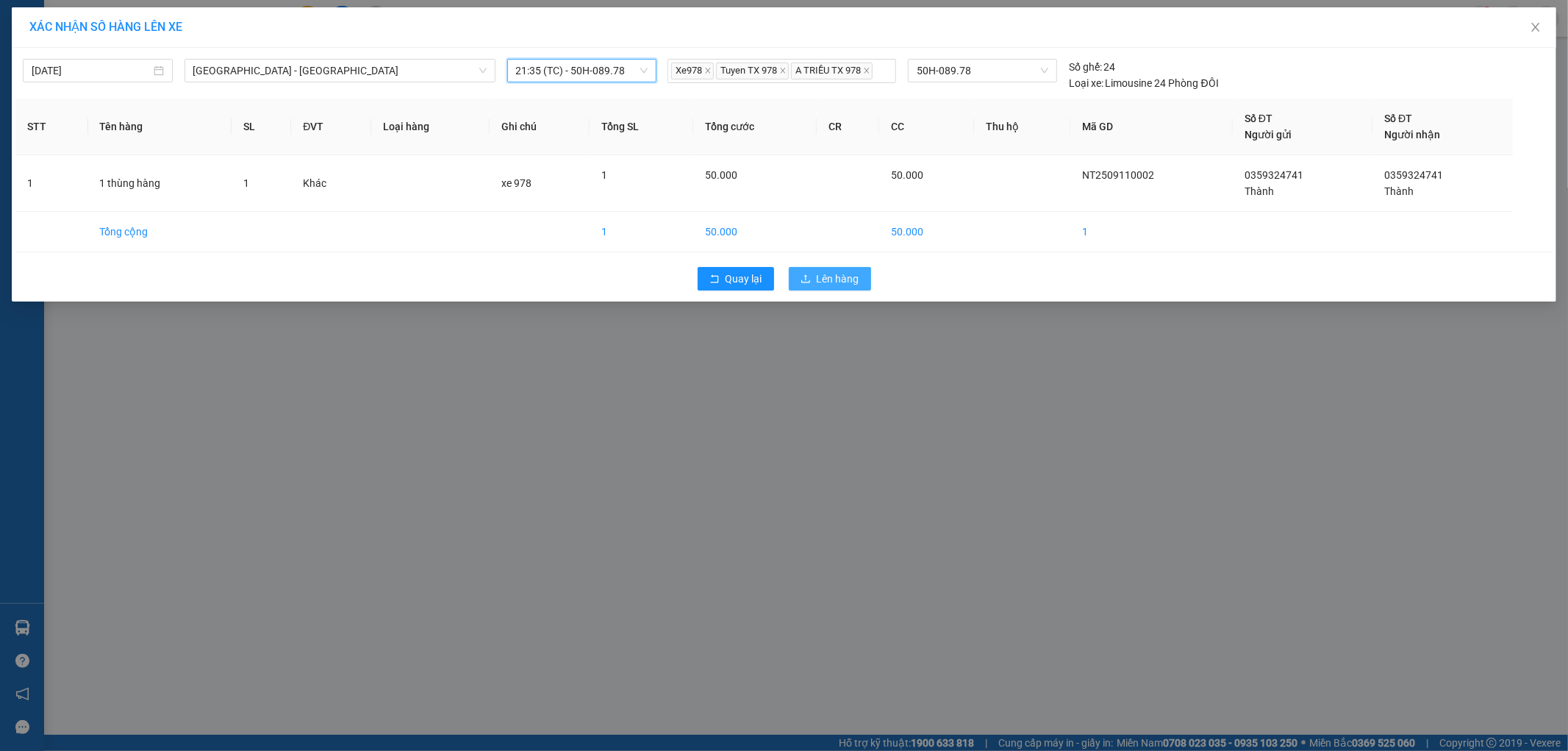
click at [818, 276] on span "Lên hàng" at bounding box center [838, 279] width 43 height 16
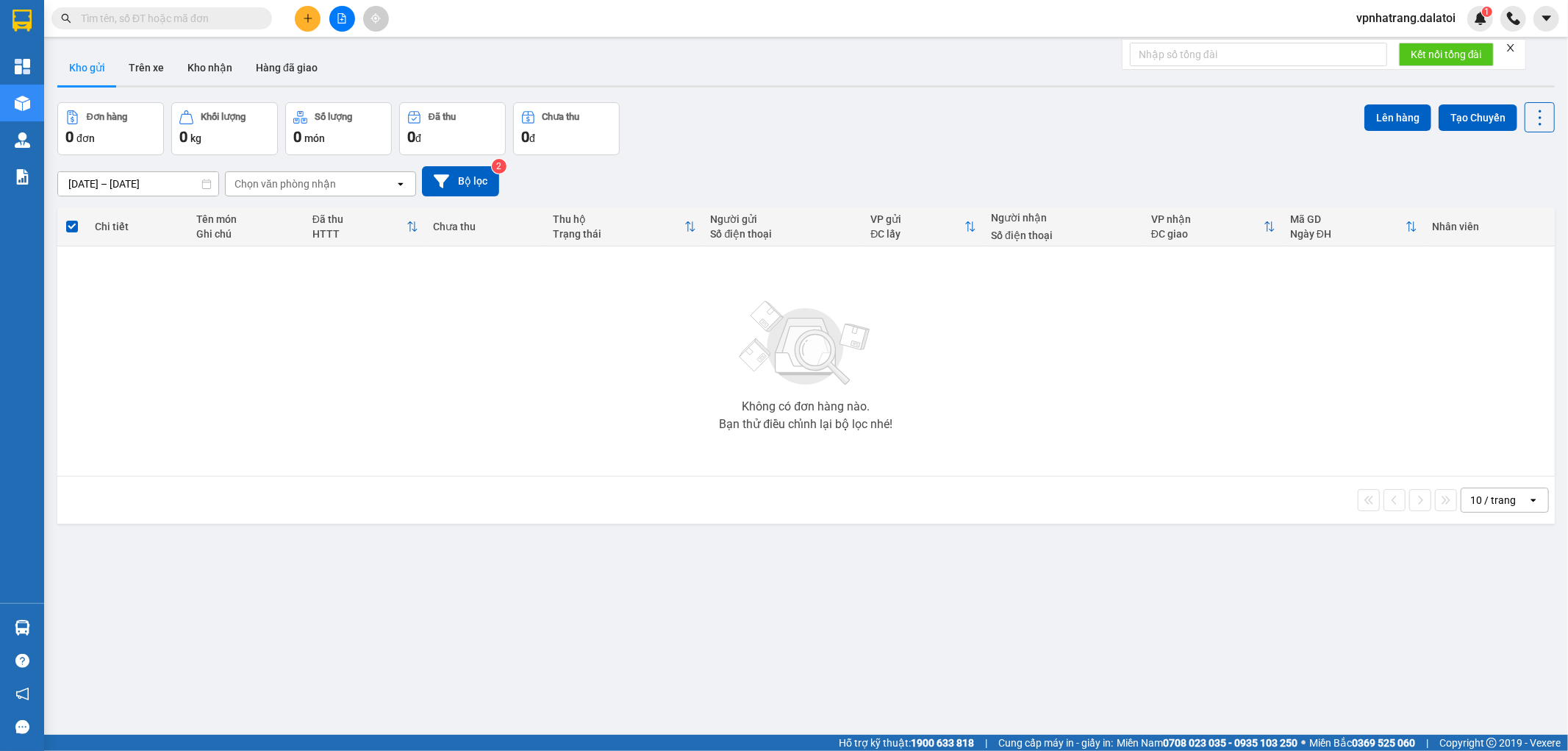
click at [157, 47] on div "ver 1.8.143 Kho gửi Trên xe Kho nhận Hàng đã giao Đơn hàng 0 đơn Khối lượng 0 k…" at bounding box center [806, 419] width 1509 height 751
click at [152, 59] on button "Trên xe" at bounding box center [146, 67] width 59 height 35
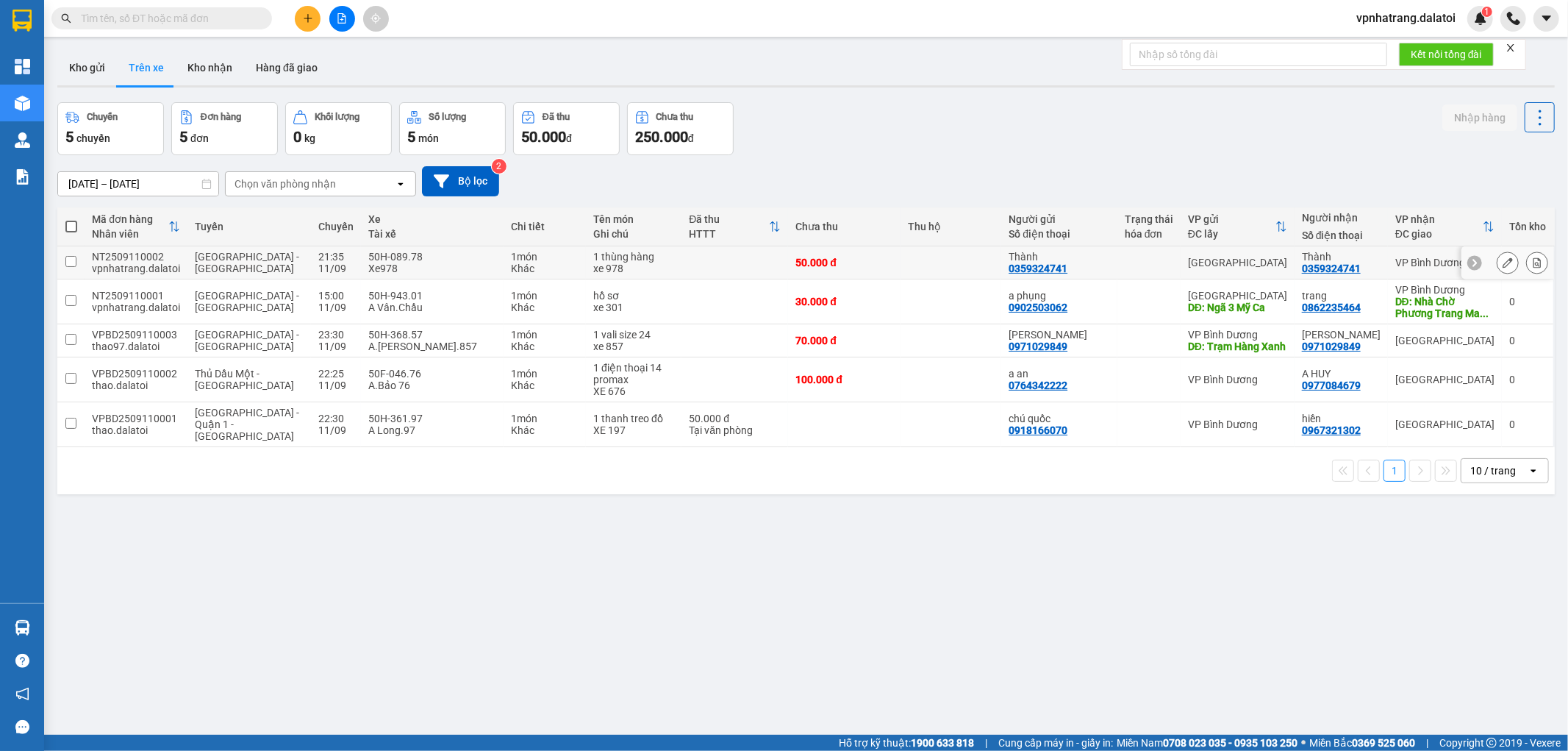
click at [915, 266] on td at bounding box center [951, 263] width 102 height 33
checkbox input "true"
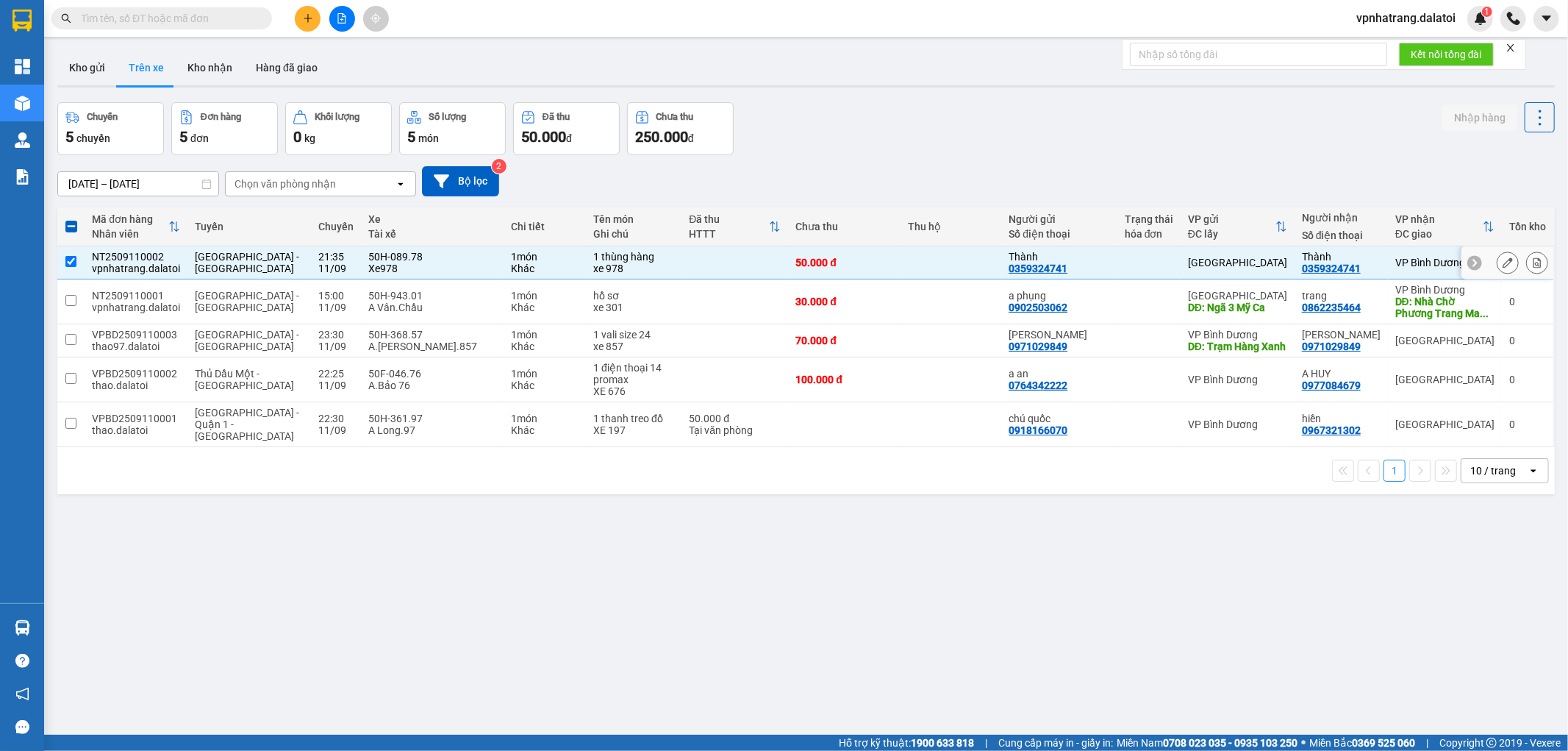
click at [1526, 260] on div at bounding box center [1537, 262] width 22 height 22
click at [1471, 260] on div at bounding box center [1507, 263] width 93 height 33
click at [1502, 261] on icon at bounding box center [1507, 263] width 10 height 10
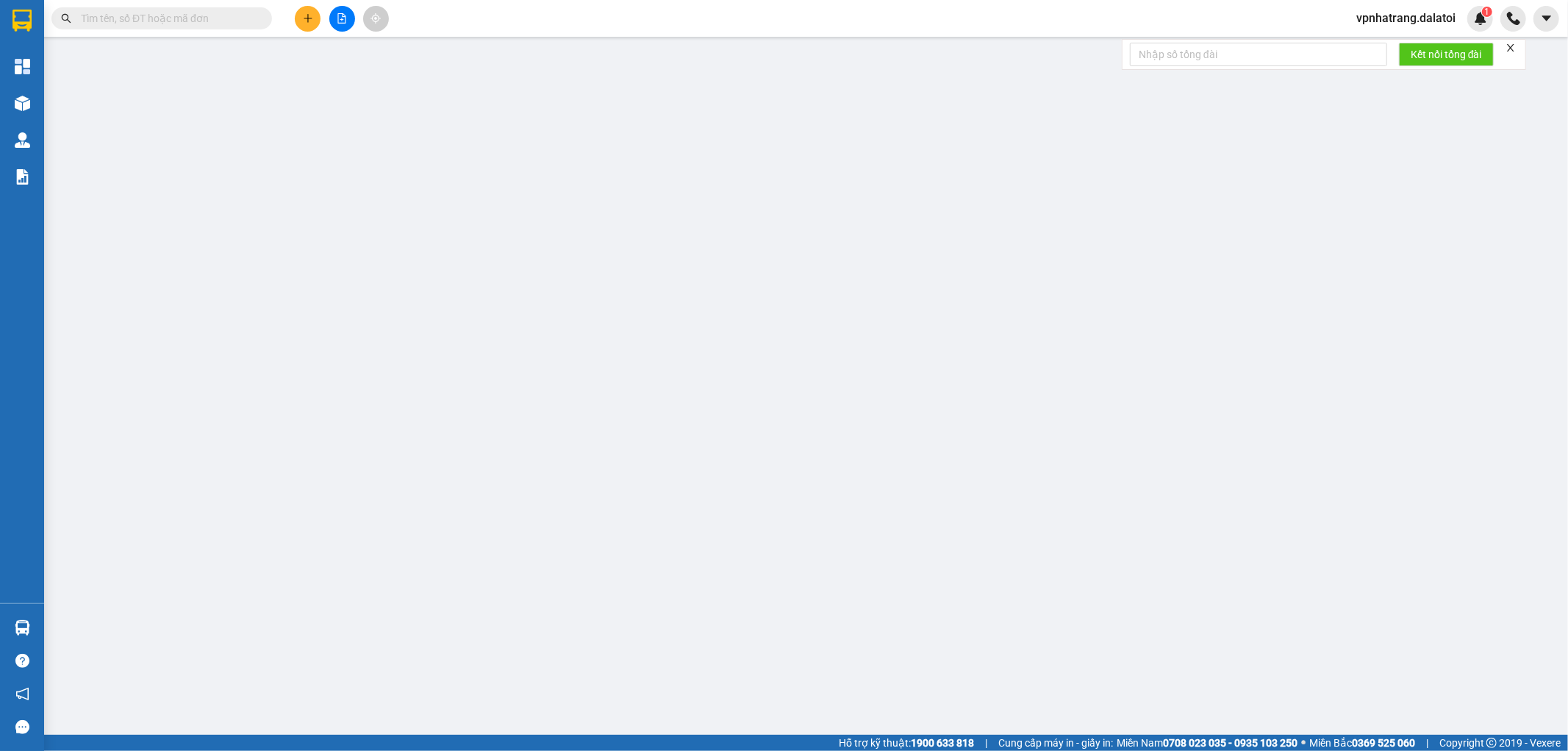
type input "0359324741"
type input "Thành"
type input "0359324741"
type input "Thành"
type input "50.000"
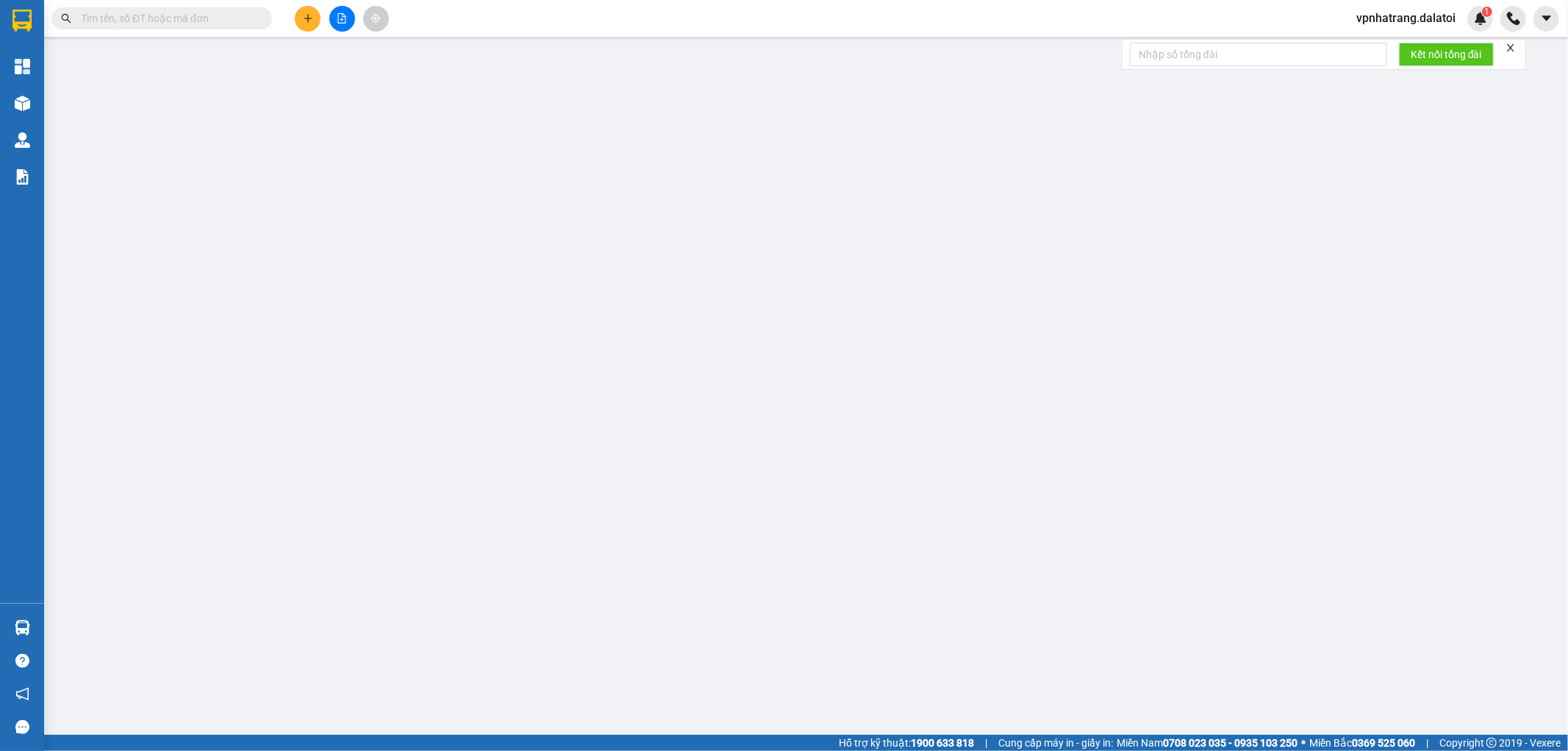
type input "50.000"
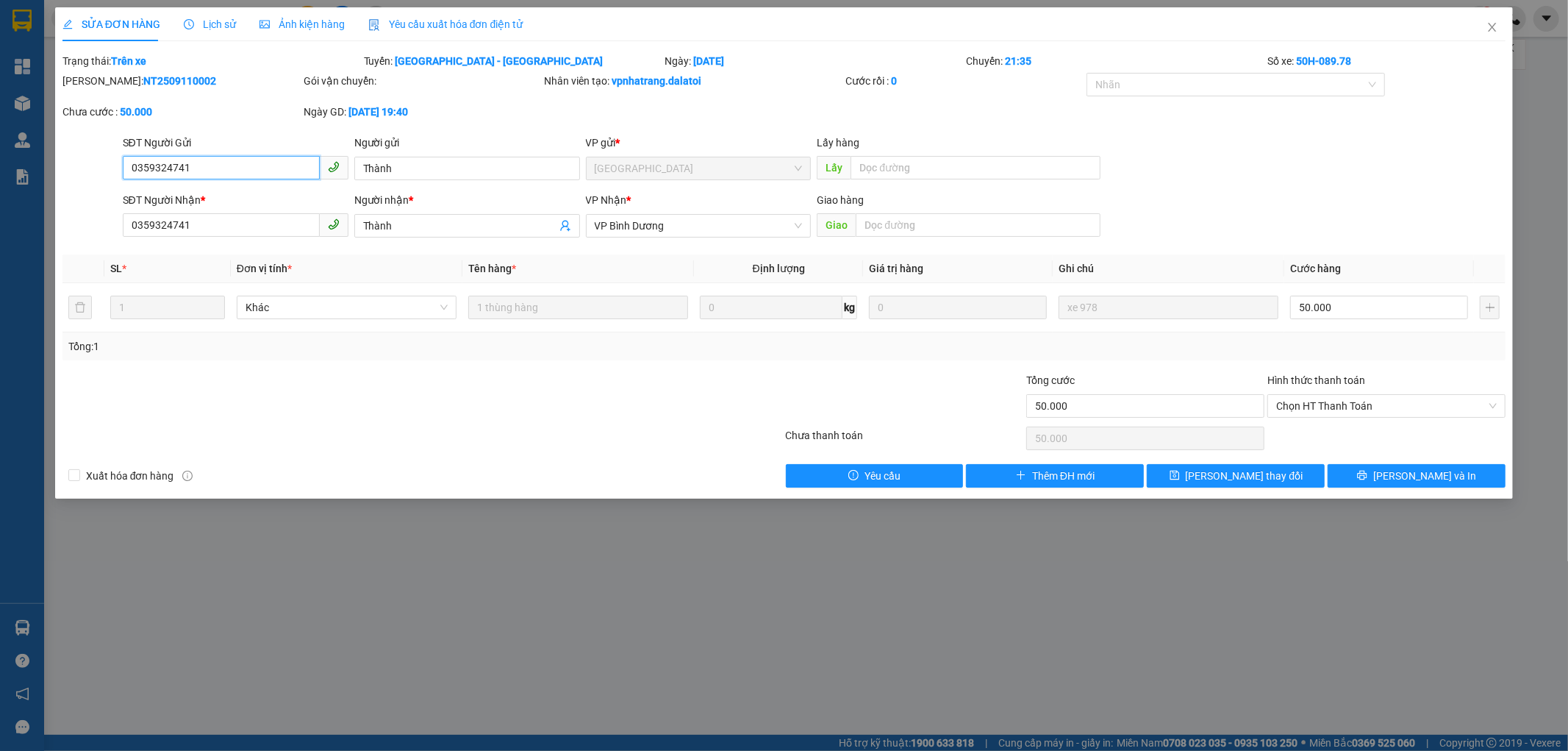
drag, startPoint x: 116, startPoint y: 150, endPoint x: 0, endPoint y: 177, distance: 119.1
click at [0, 172] on div "SỬA ĐƠN HÀNG Lịch sử Ảnh kiện hàng Yêu cầu xuất hóa đơn điện tử Total Paid Fee …" at bounding box center [784, 375] width 1568 height 751
drag, startPoint x: 457, startPoint y: 158, endPoint x: 0, endPoint y: 186, distance: 457.9
click at [0, 174] on div "SỬA ĐƠN HÀNG Lịch sử Ảnh kiện hàng Yêu cầu xuất hóa đơn điện tử Total Paid Fee …" at bounding box center [784, 375] width 1568 height 751
